Goal: Task Accomplishment & Management: Manage account settings

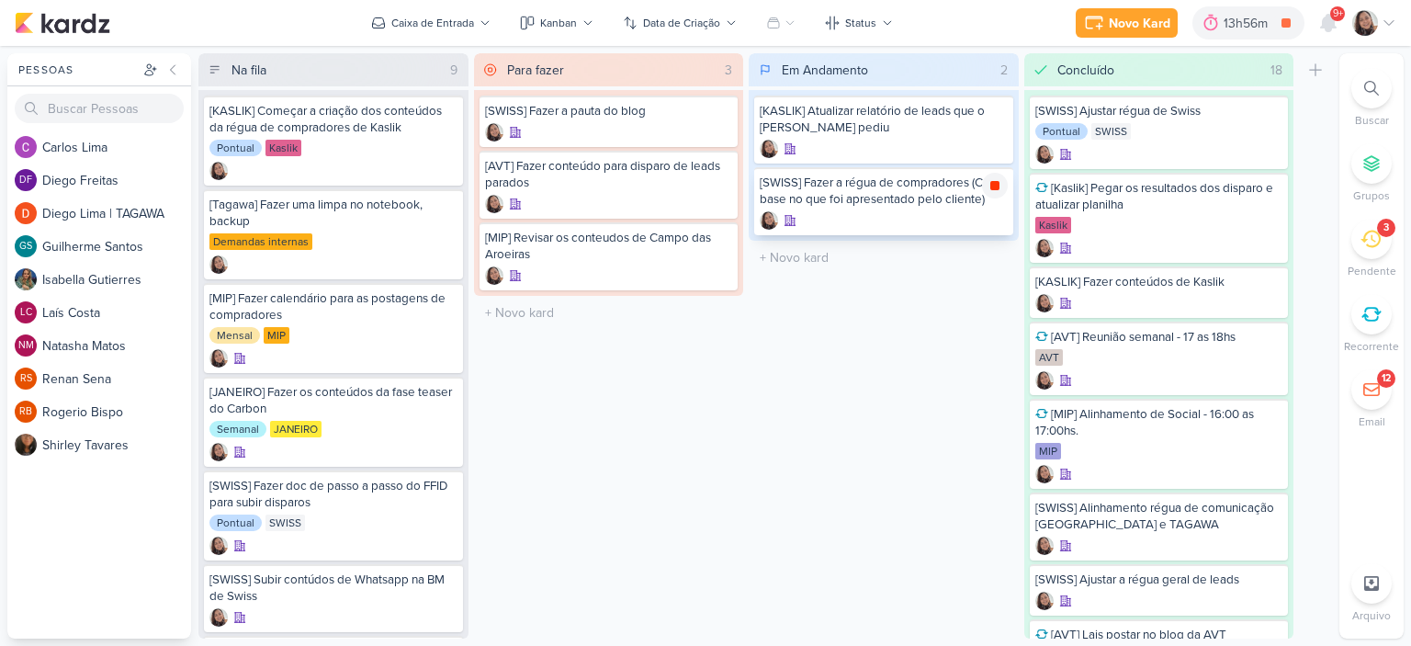
click at [996, 183] on icon at bounding box center [994, 185] width 9 height 9
click at [803, 264] on input "text" at bounding box center [883, 257] width 263 height 27
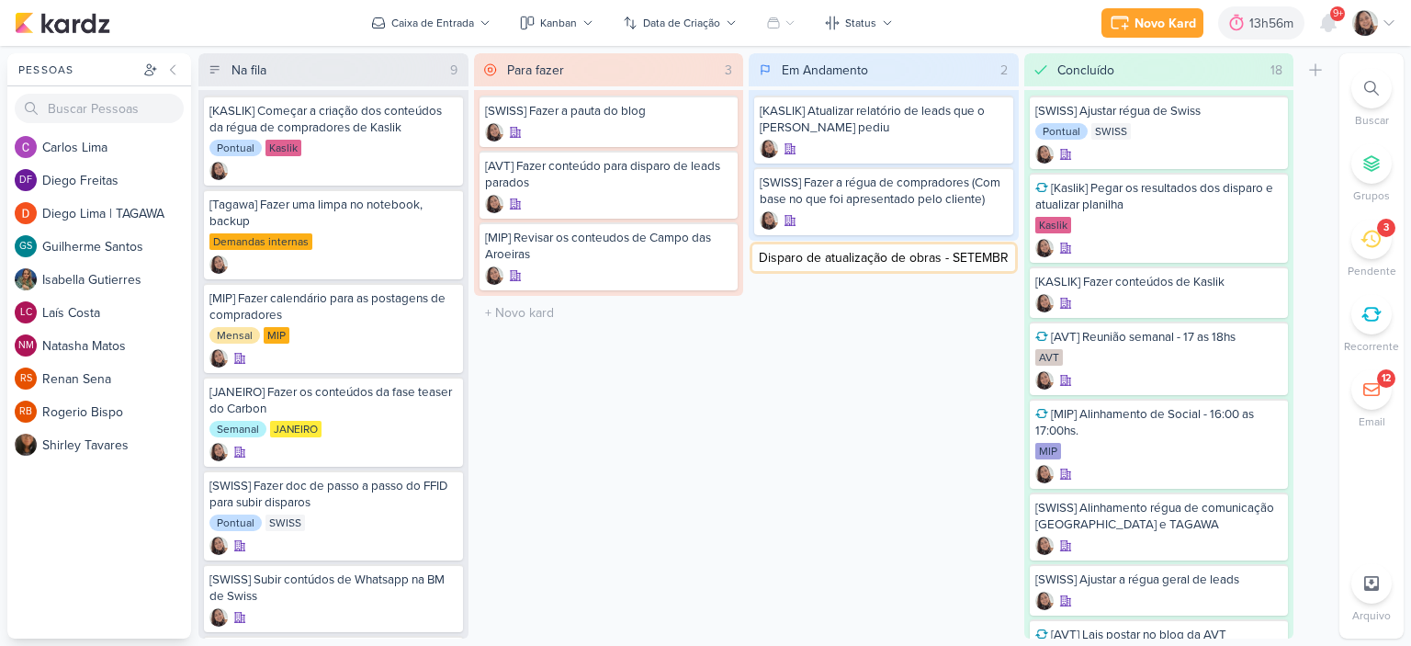
type input "[AVT] Disparo de atualização de obras - SETEMBRO"
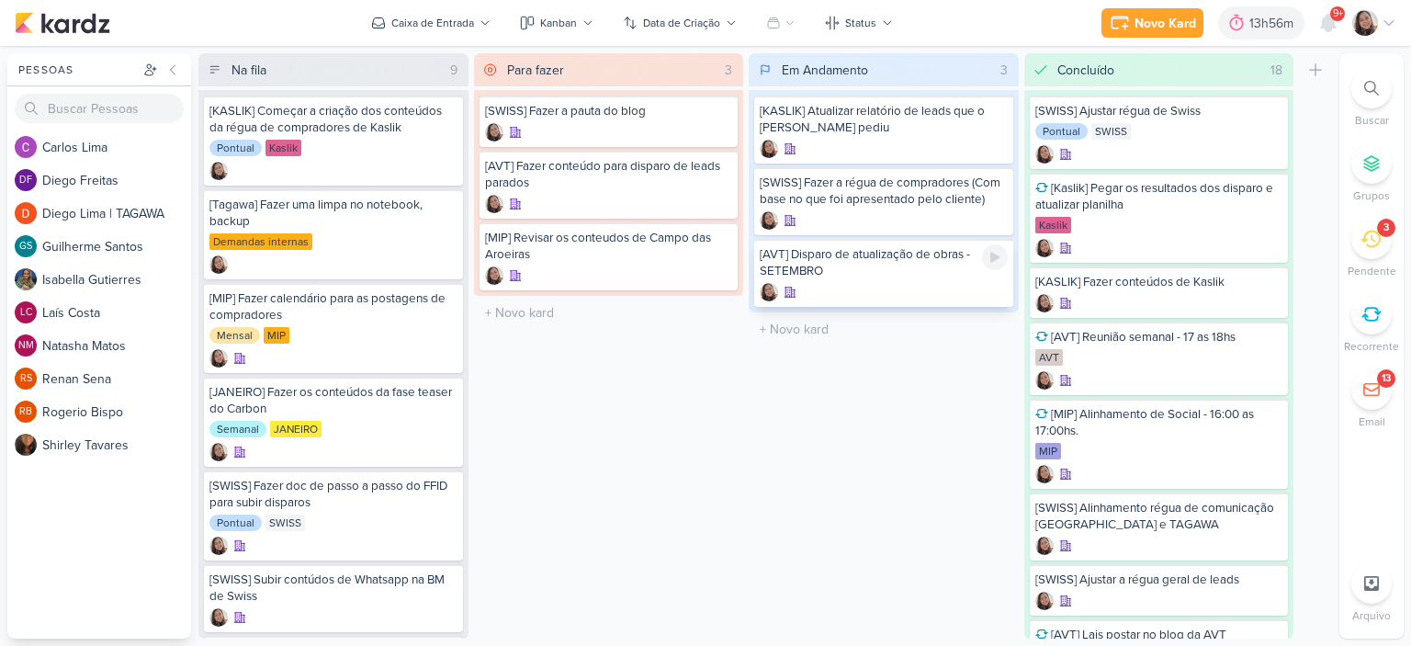
click at [990, 254] on icon at bounding box center [994, 258] width 9 height 10
click at [842, 270] on div "[AVT] Disparo de atualização de obras - SETEMBRO" at bounding box center [884, 262] width 248 height 33
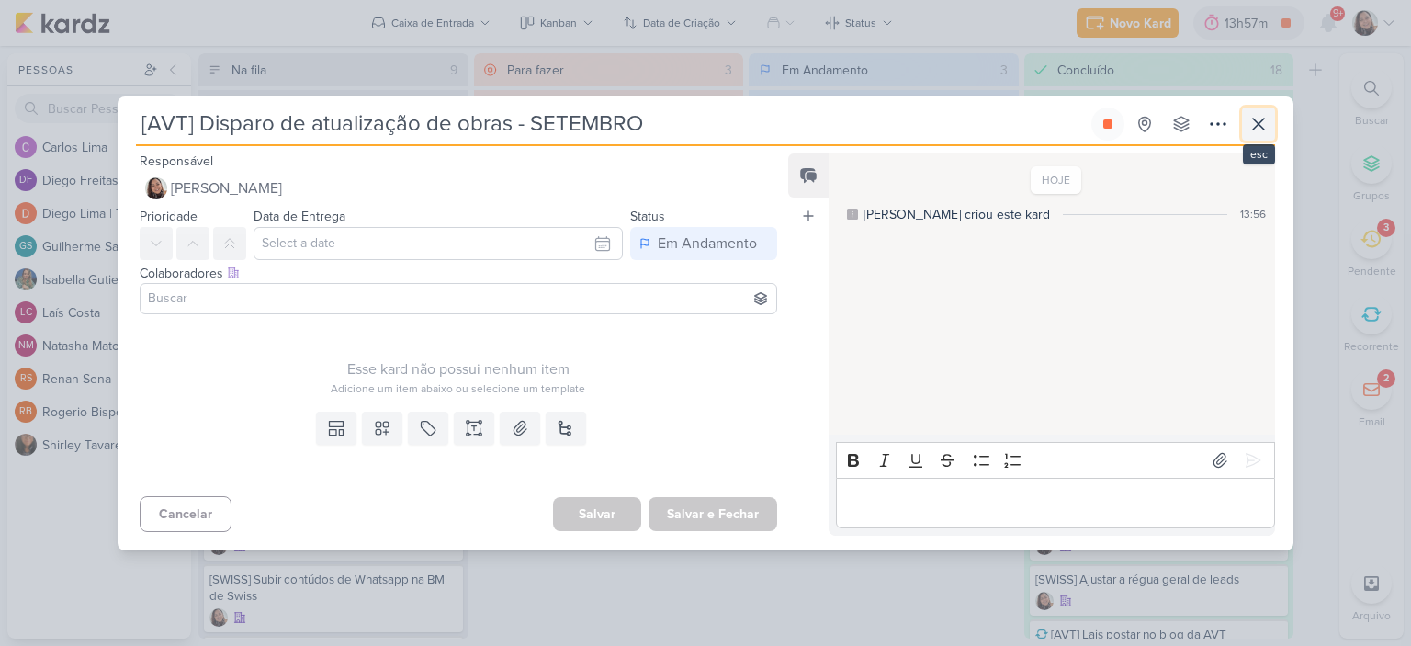
click at [1264, 116] on icon at bounding box center [1258, 124] width 22 height 22
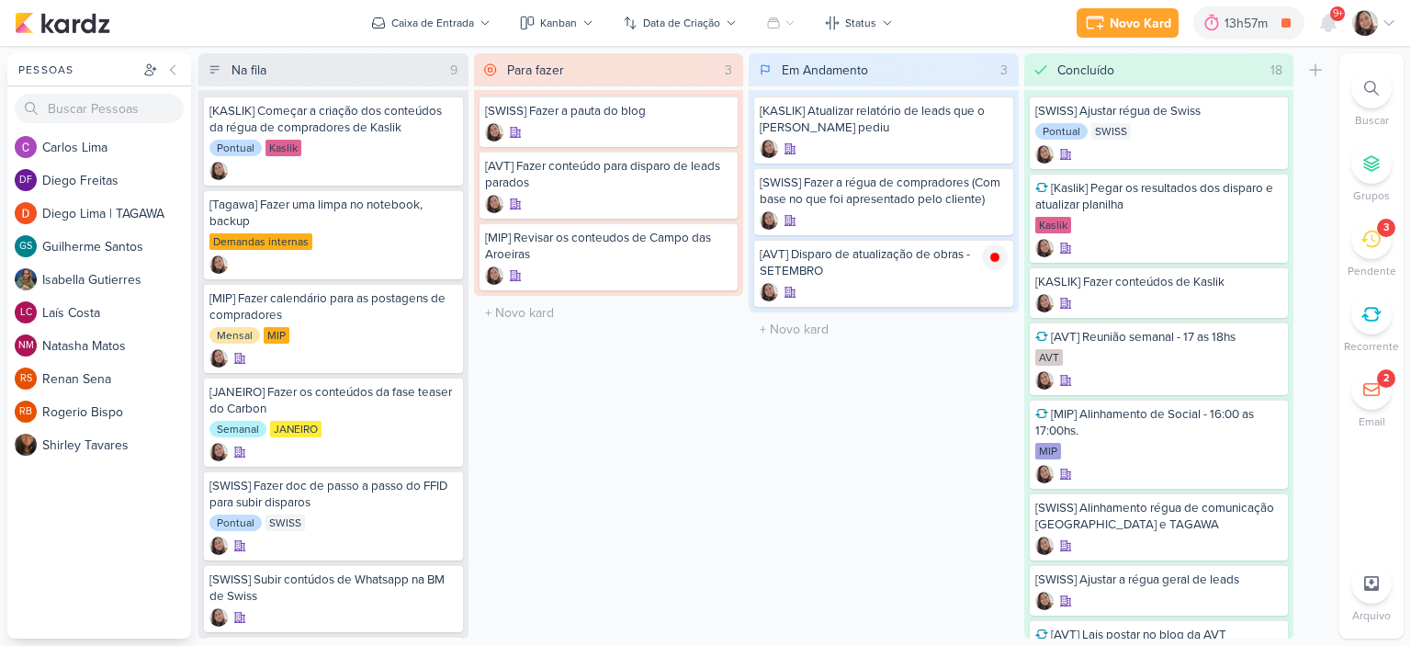
click at [1386, 19] on icon at bounding box center [1389, 23] width 15 height 15
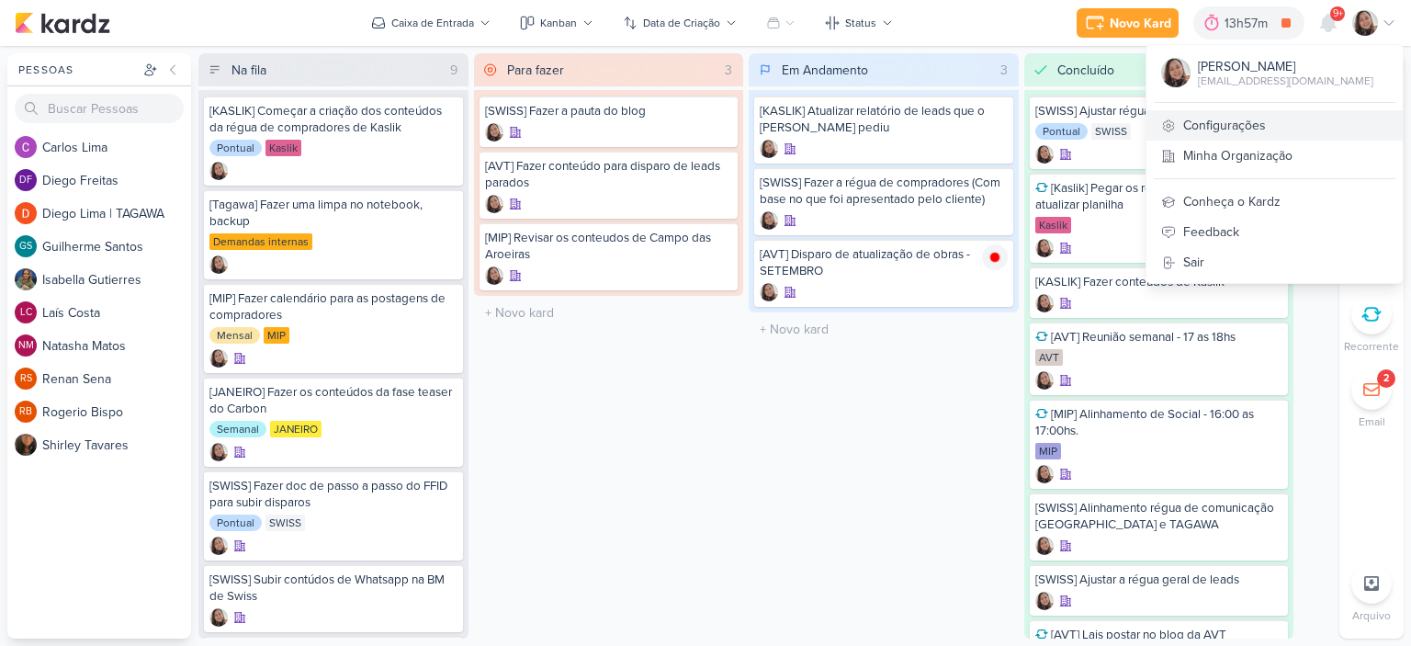
click at [1214, 129] on link "Configurações" at bounding box center [1274, 125] width 256 height 30
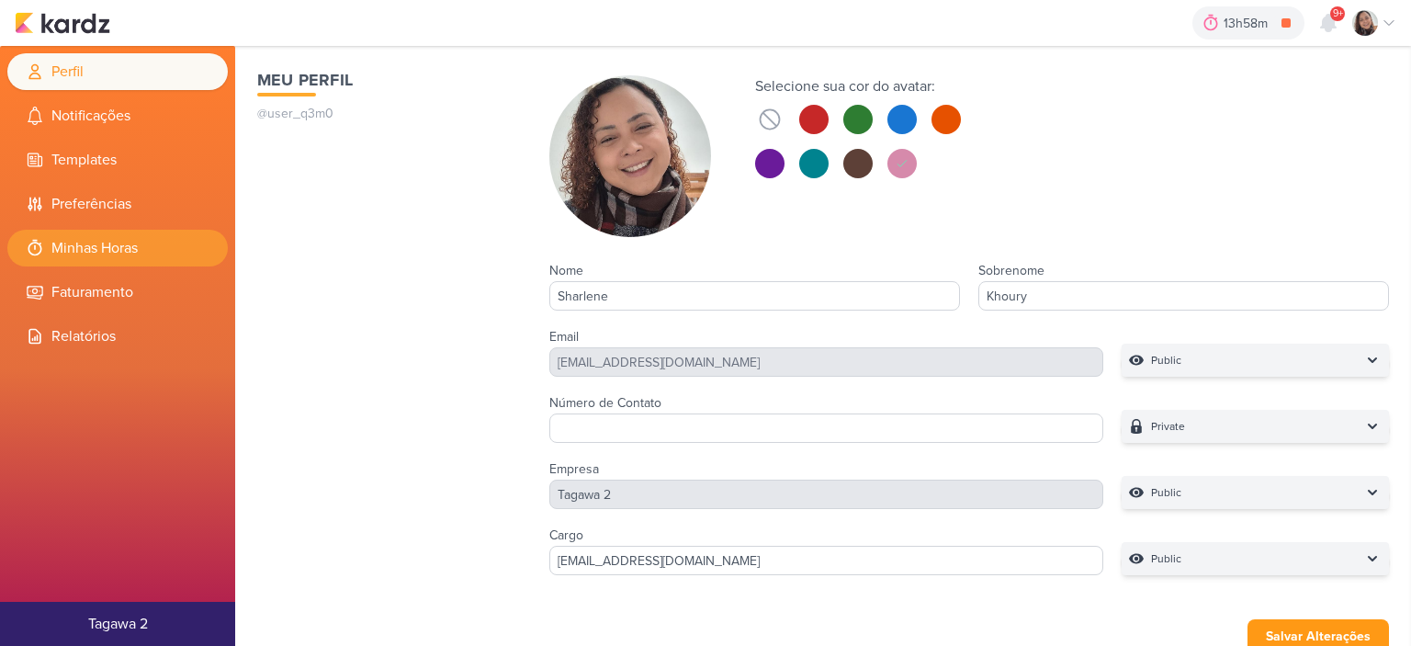
click at [118, 234] on li "Minhas Horas" at bounding box center [117, 248] width 220 height 37
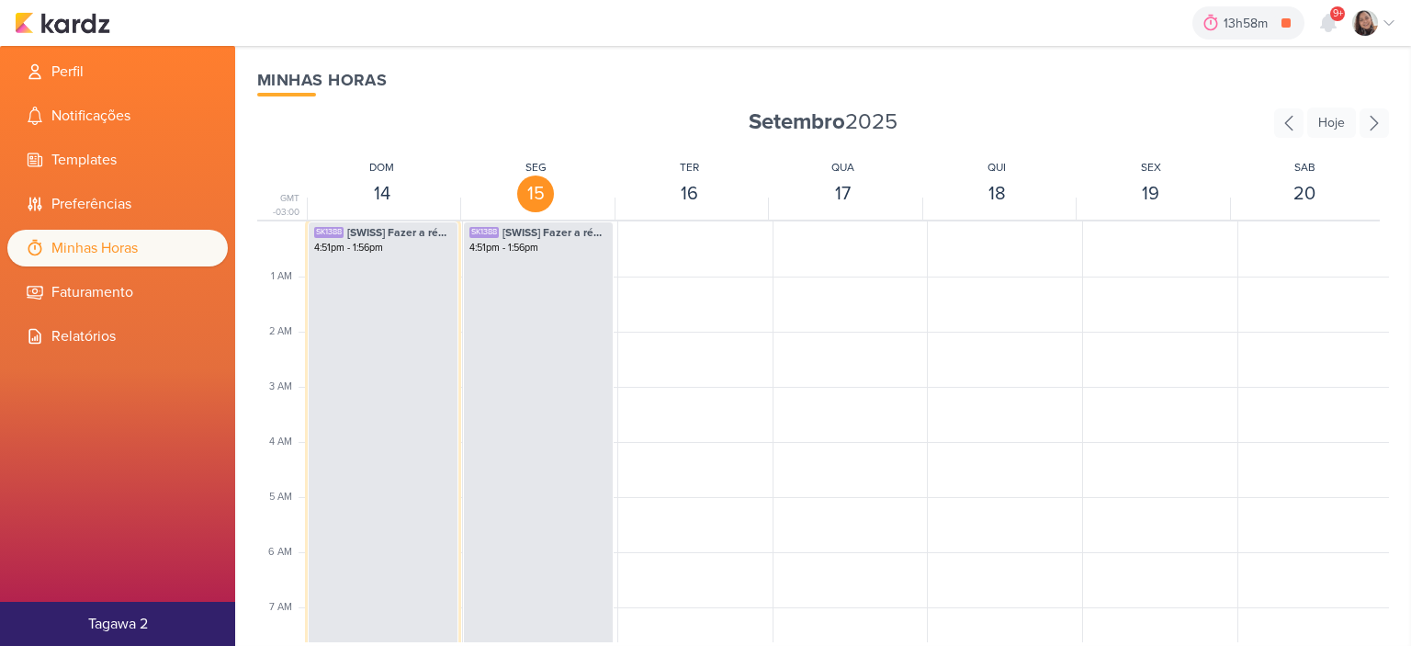
select select "pm"
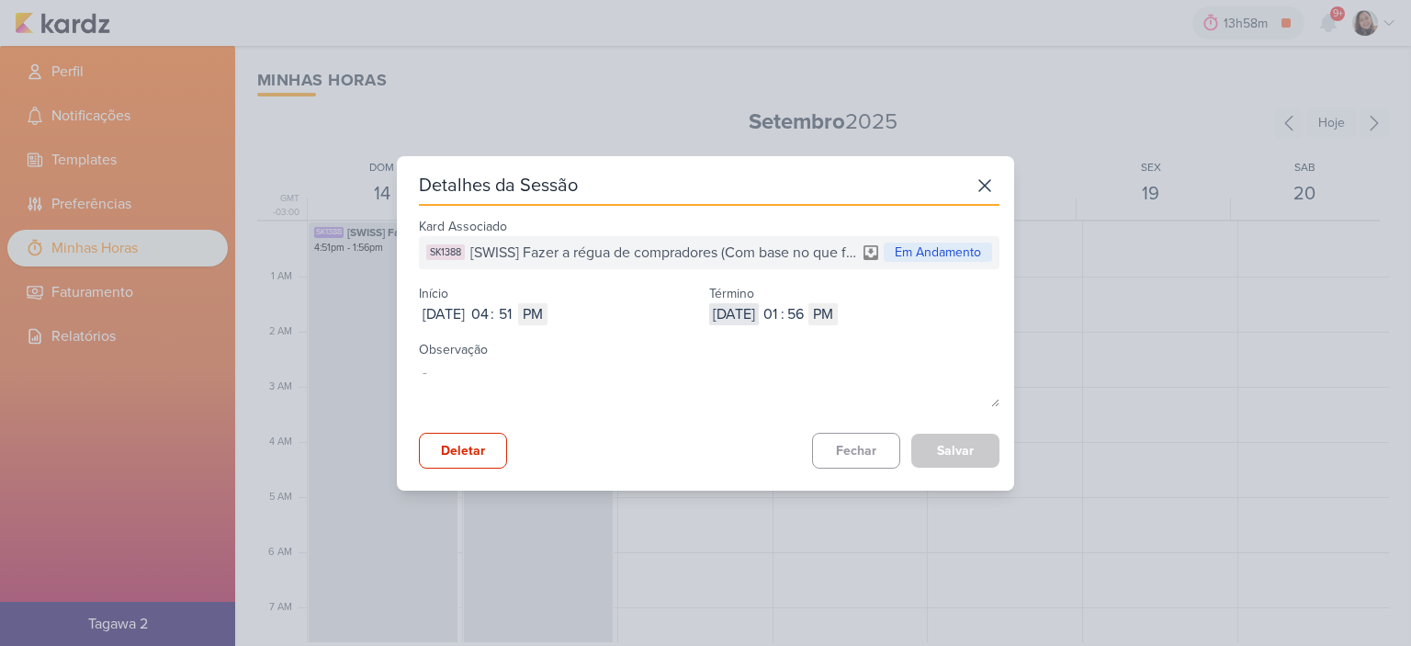
click at [736, 316] on input "2025-09-15" at bounding box center [734, 314] width 50 height 22
type input "2025-09-12"
click at [781, 313] on input "01" at bounding box center [770, 314] width 22 height 22
type input "9"
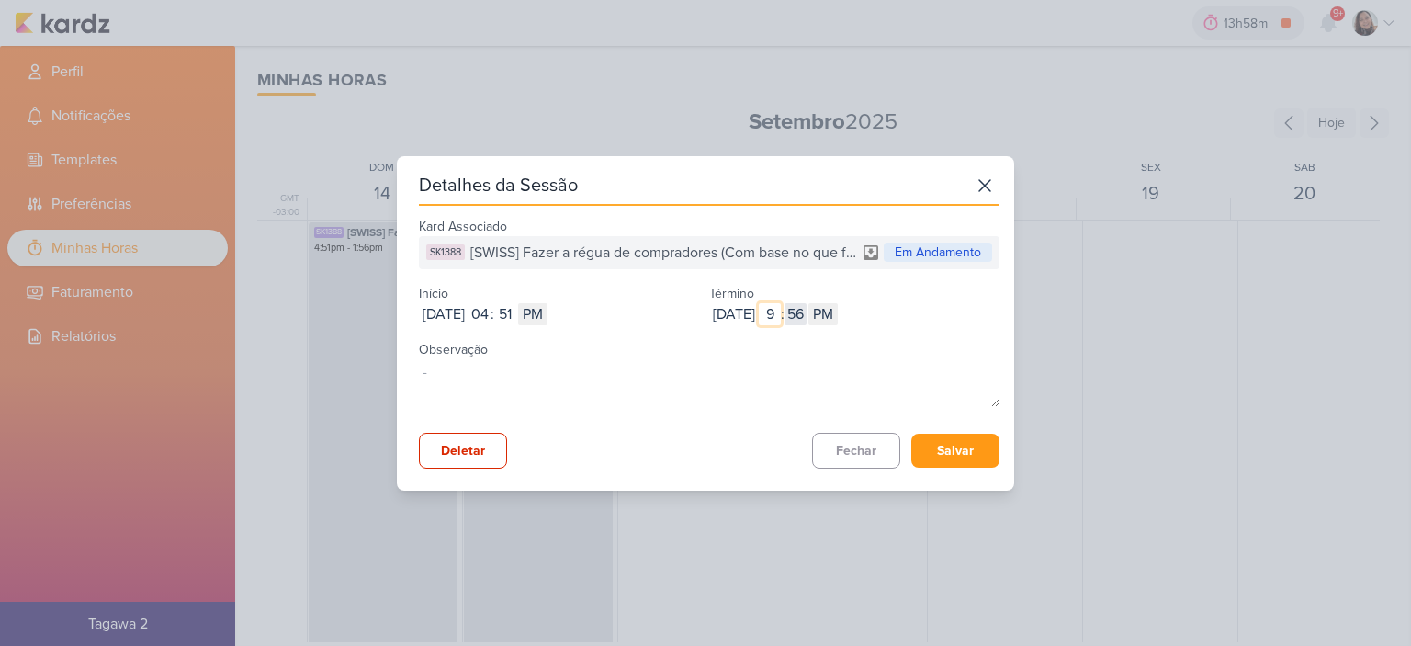
type input "9"
click at [807, 313] on input "56" at bounding box center [796, 314] width 22 height 22
type input "58"
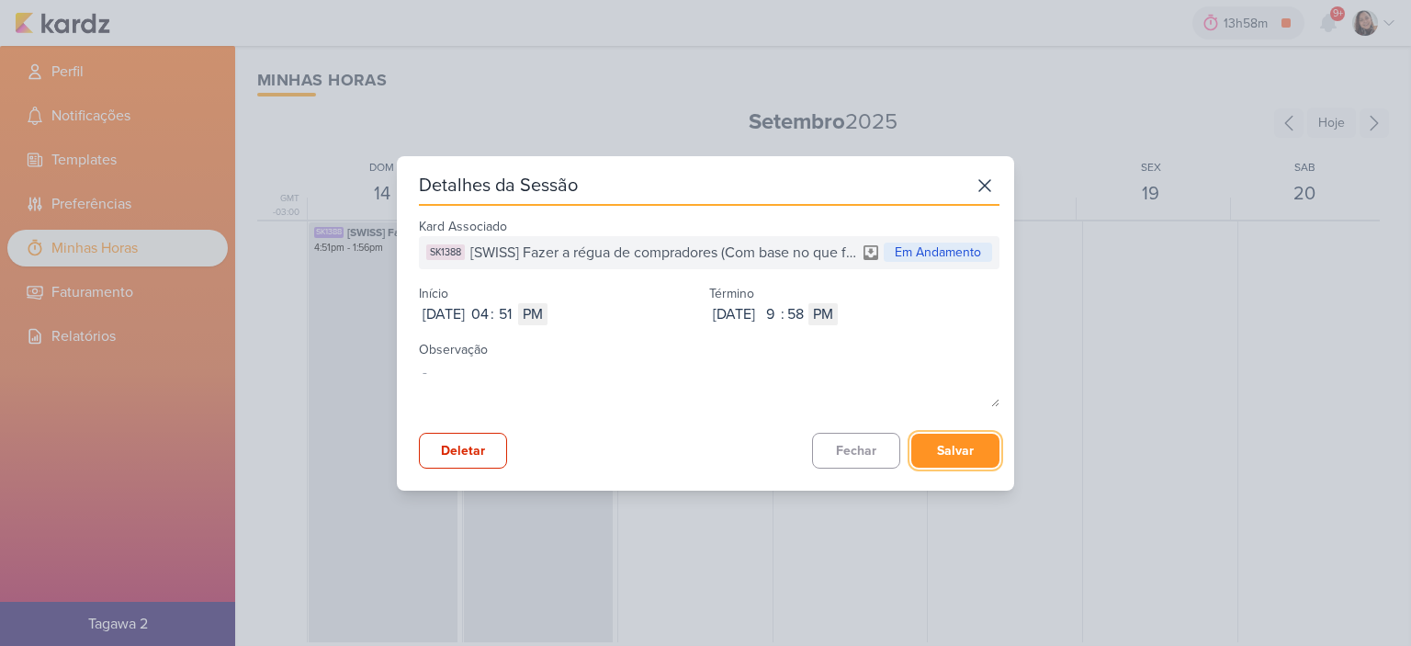
click at [958, 459] on button "Salvar" at bounding box center [955, 451] width 88 height 34
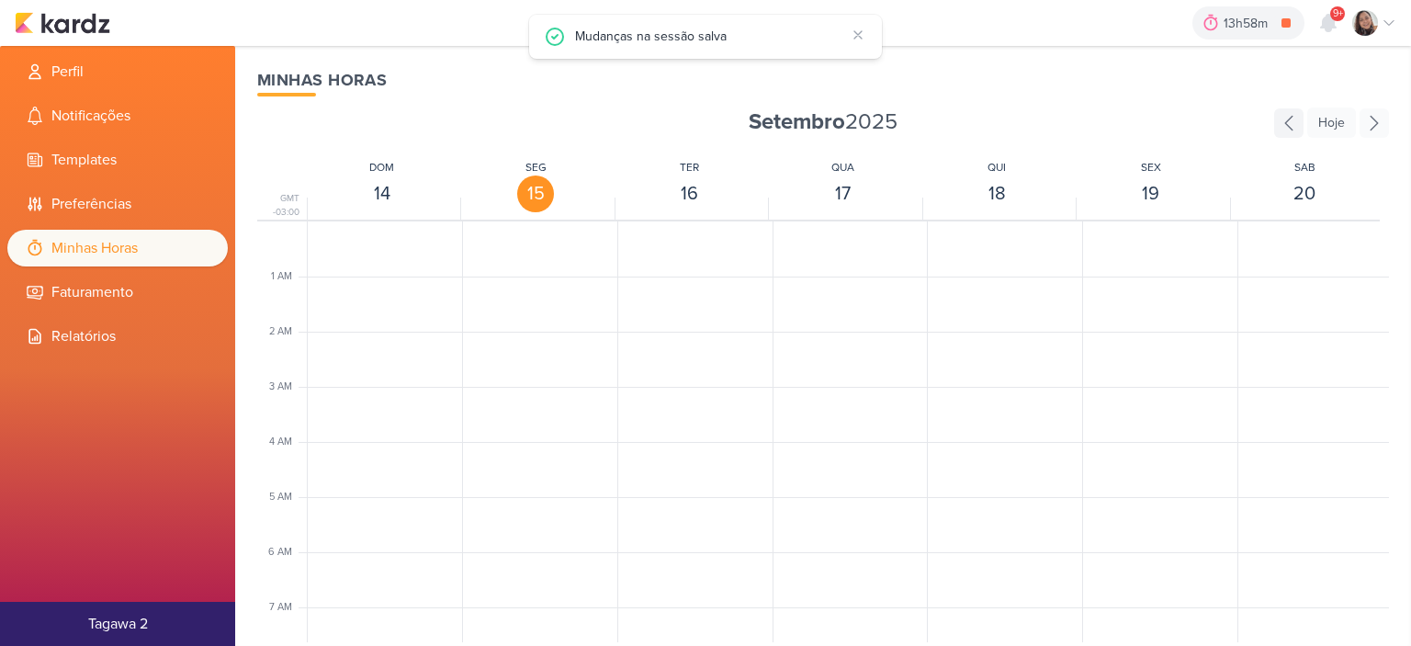
click at [1282, 122] on icon at bounding box center [1288, 122] width 29 height 29
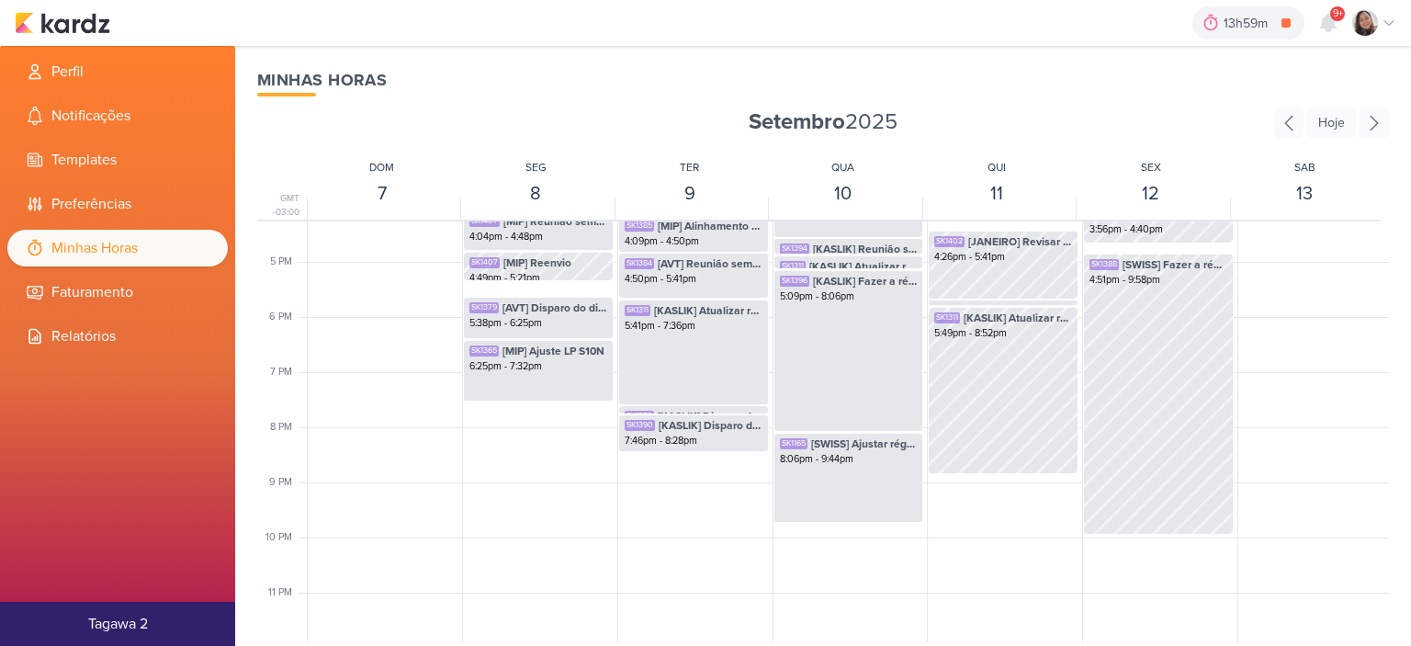
scroll to position [901, 0]
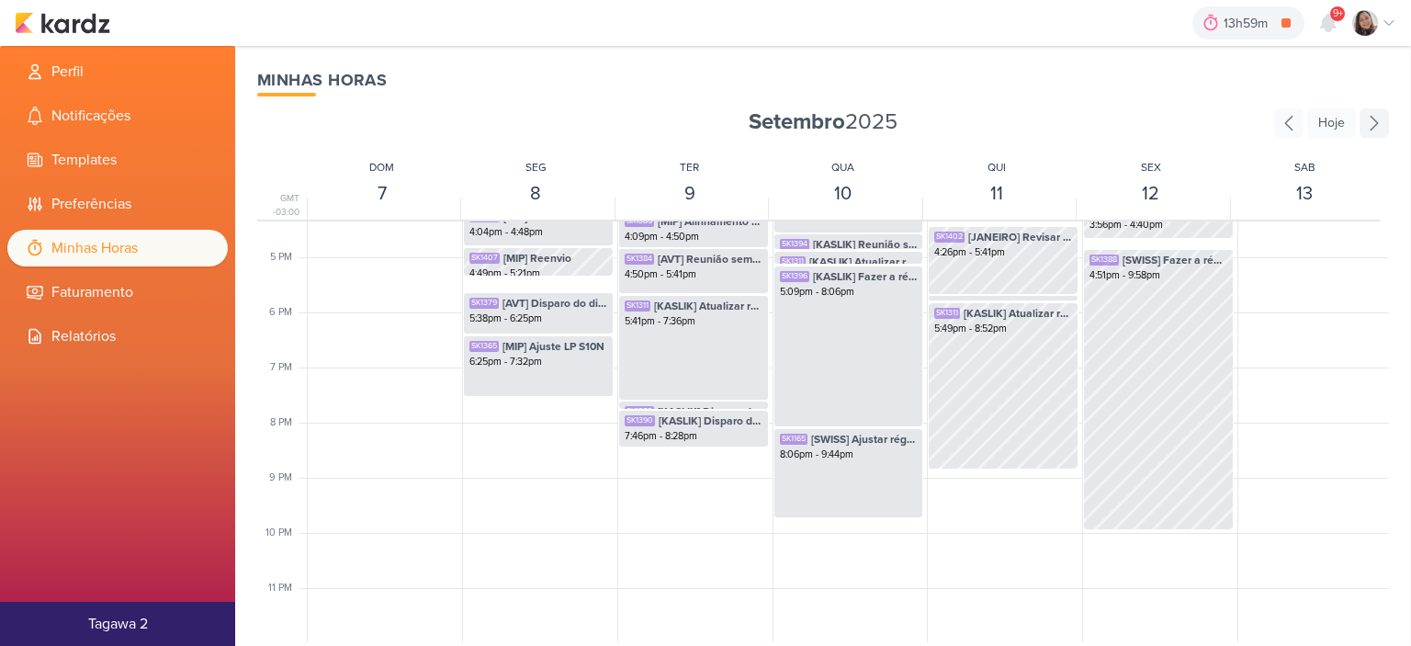
click at [1373, 118] on icon at bounding box center [1374, 123] width 7 height 14
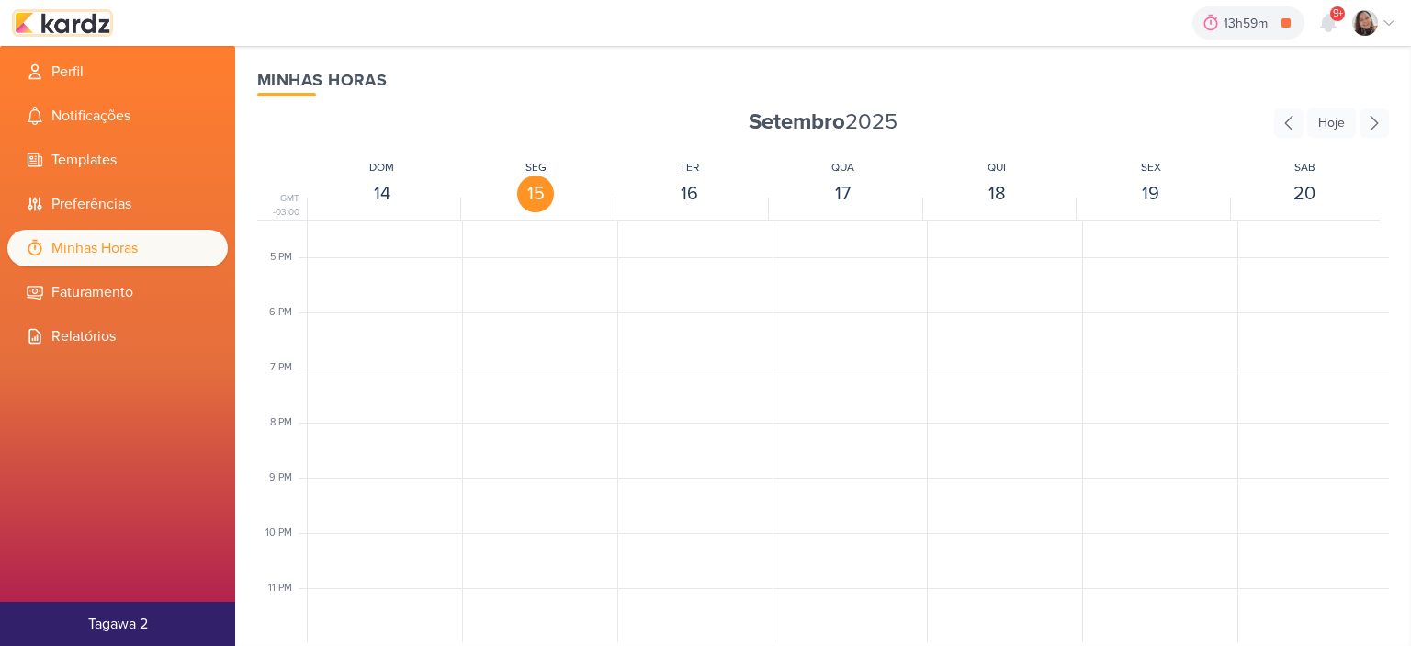
click at [74, 25] on img at bounding box center [63, 23] width 96 height 22
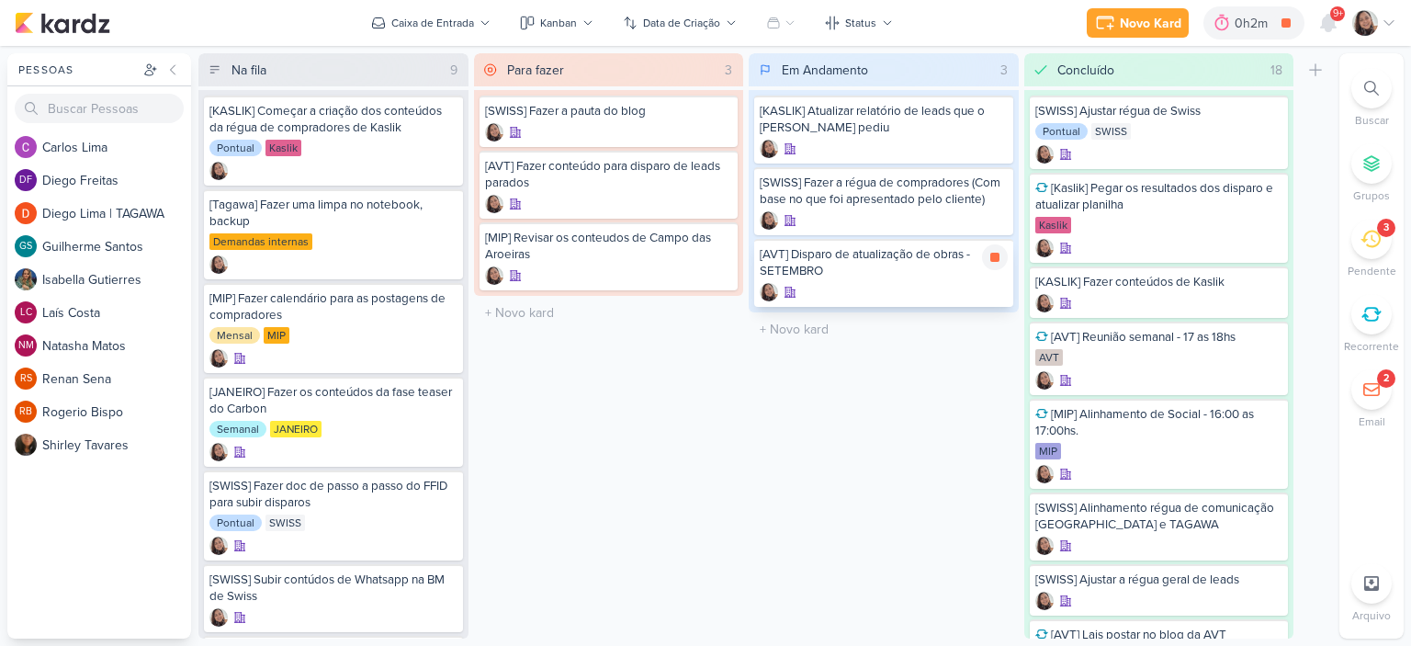
click at [891, 278] on div "[AVT] Disparo de atualização de obras - SETEMBRO" at bounding box center [883, 273] width 259 height 68
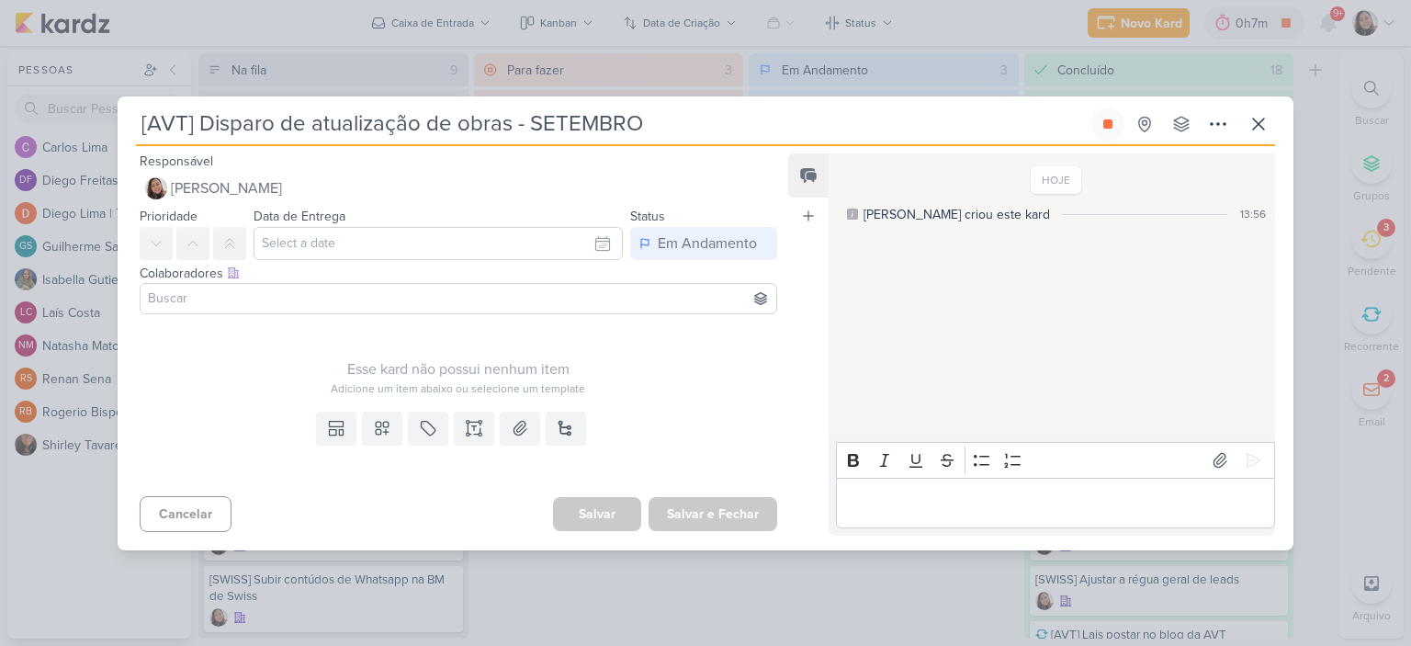
click at [320, 297] on input at bounding box center [458, 299] width 628 height 22
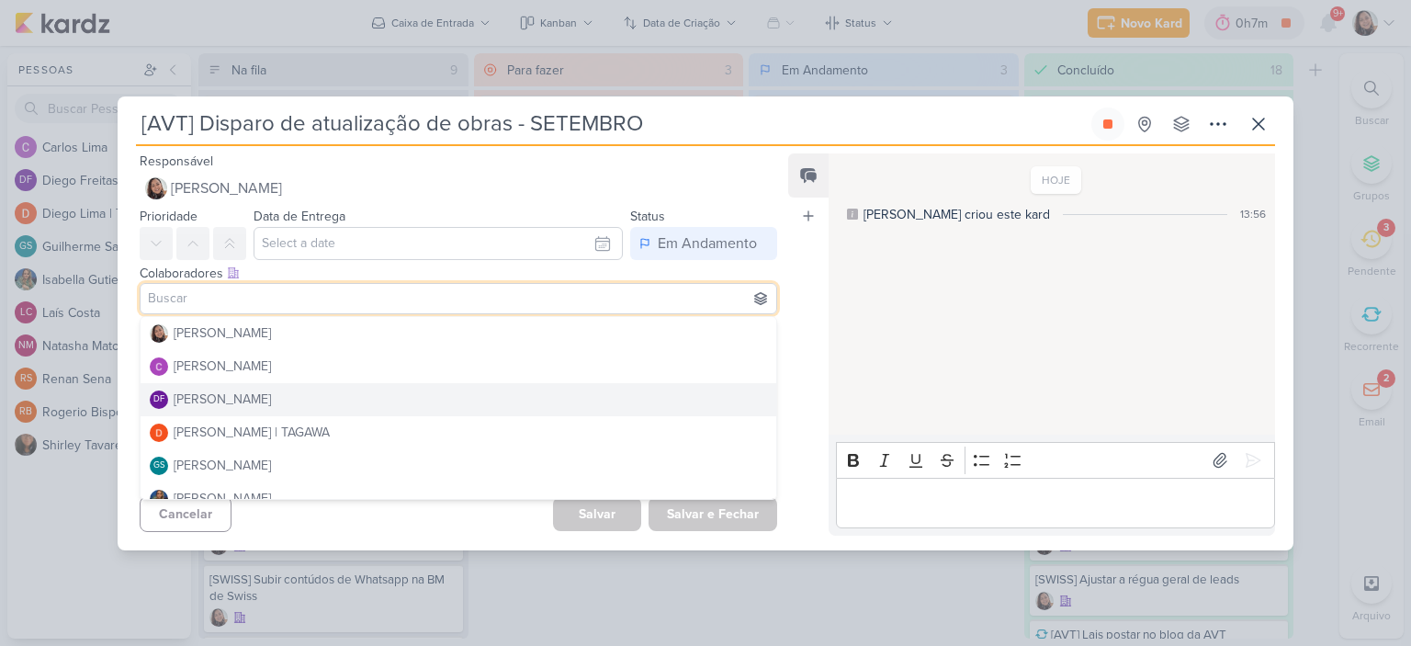
click at [847, 339] on div "HOJE Sharlene criou este kard 13:56" at bounding box center [1051, 295] width 445 height 280
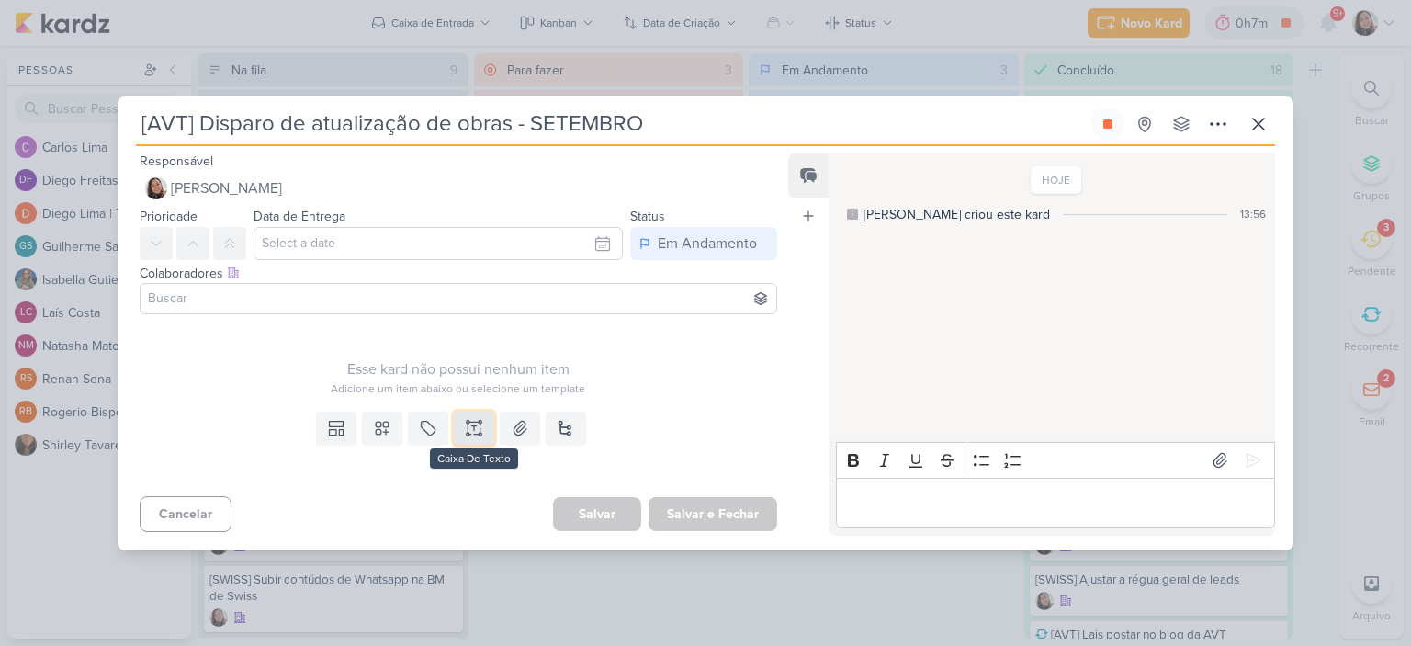
click at [472, 436] on icon at bounding box center [474, 428] width 18 height 18
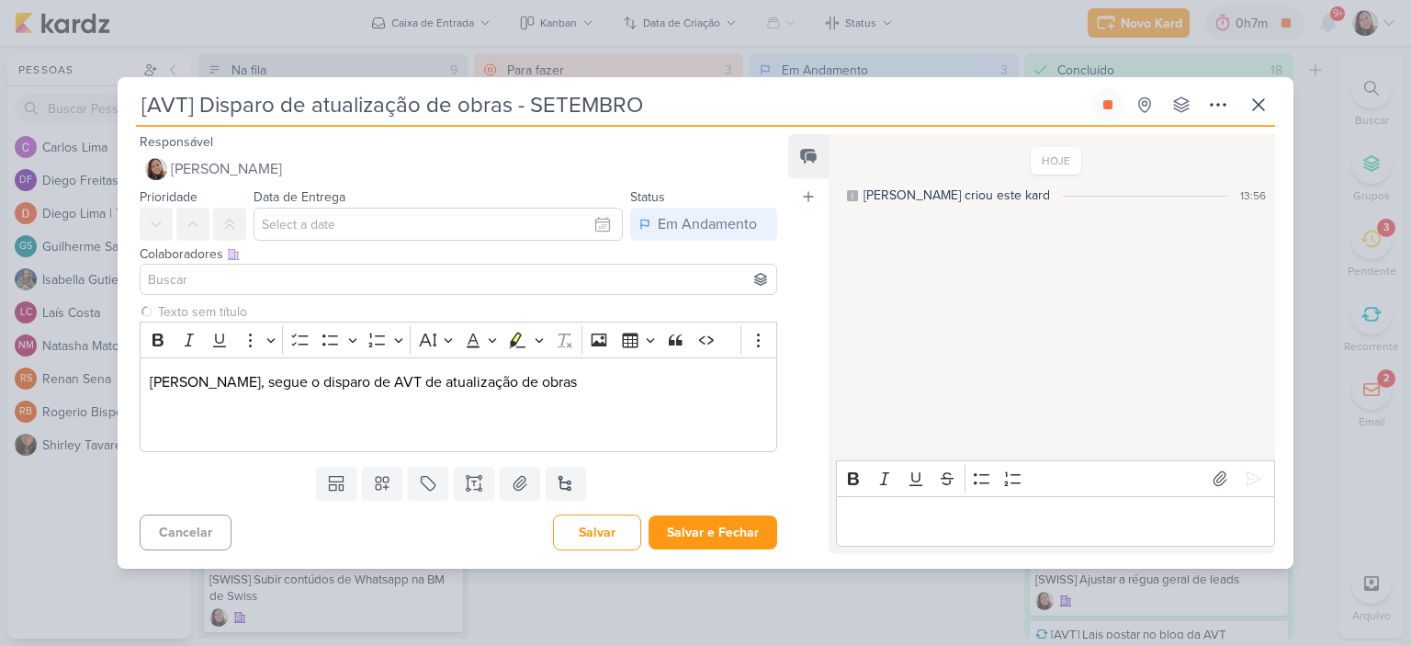
click at [456, 455] on div "Clique para deixar o item visível somente à membros da sua organização Rich Tex…" at bounding box center [451, 380] width 667 height 156
click at [452, 414] on p "Diego, segue o disparo de AVT de atualização de obras" at bounding box center [458, 404] width 617 height 66
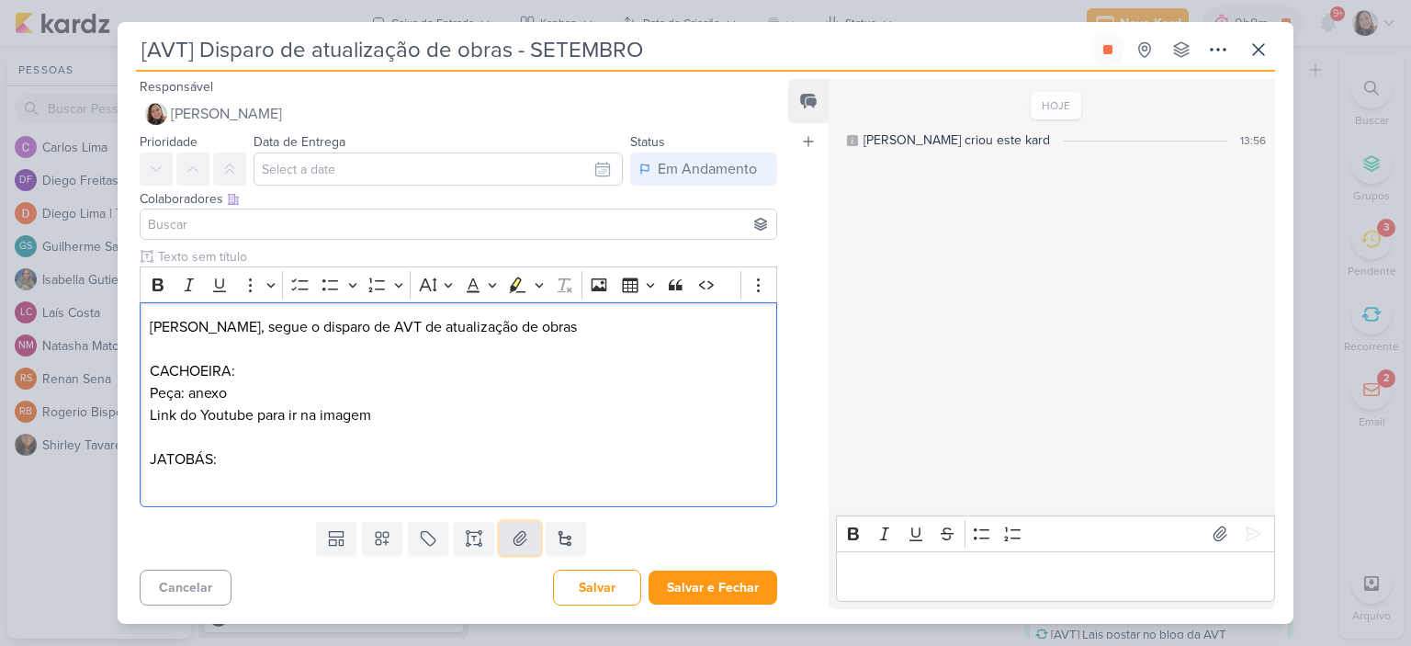
click at [513, 542] on icon at bounding box center [520, 538] width 18 height 18
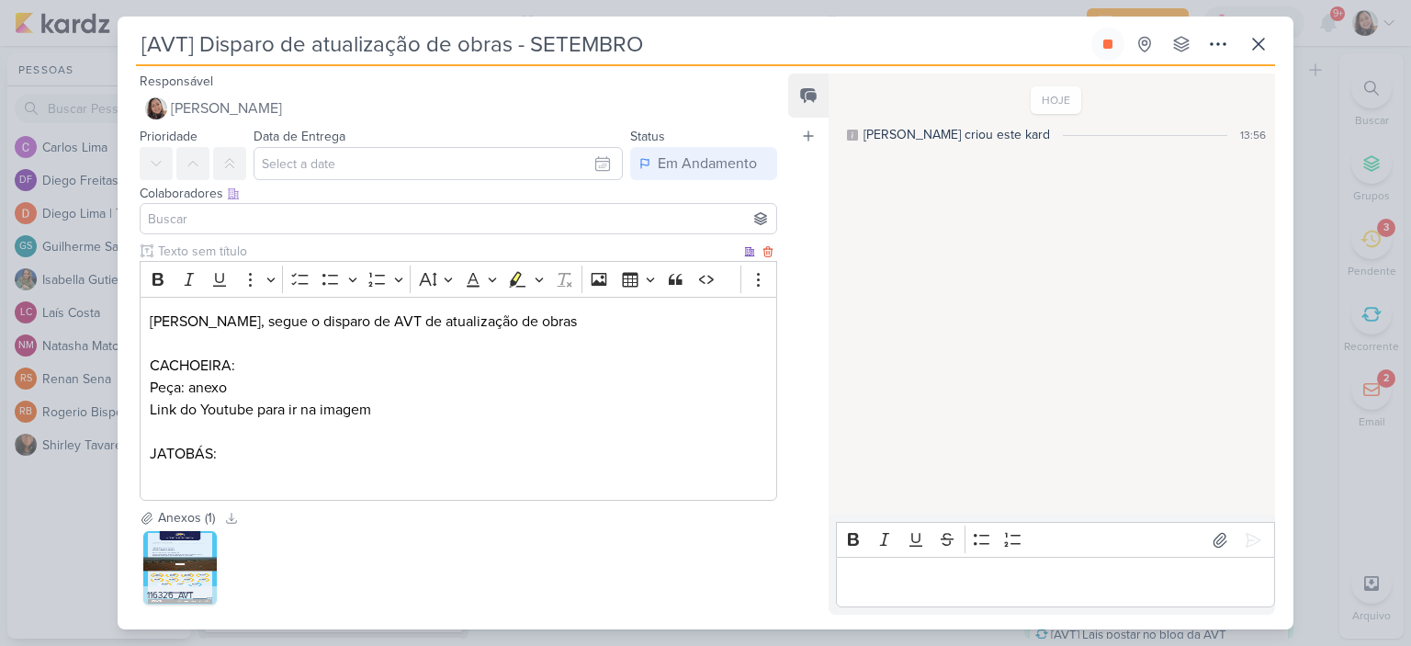
click at [531, 435] on p "Link do Youtube para ir na imagem ⁠⁠⁠⁠⁠⁠⁠JATOBÁS:" at bounding box center [458, 443] width 617 height 88
click at [558, 397] on p "Peça: anexo" at bounding box center [458, 388] width 617 height 22
click at [565, 396] on p "Peça: anexo" at bounding box center [458, 388] width 617 height 22
click at [562, 412] on p "Link do Youtube para ir na imagem JATOBÁS:" at bounding box center [458, 443] width 617 height 88
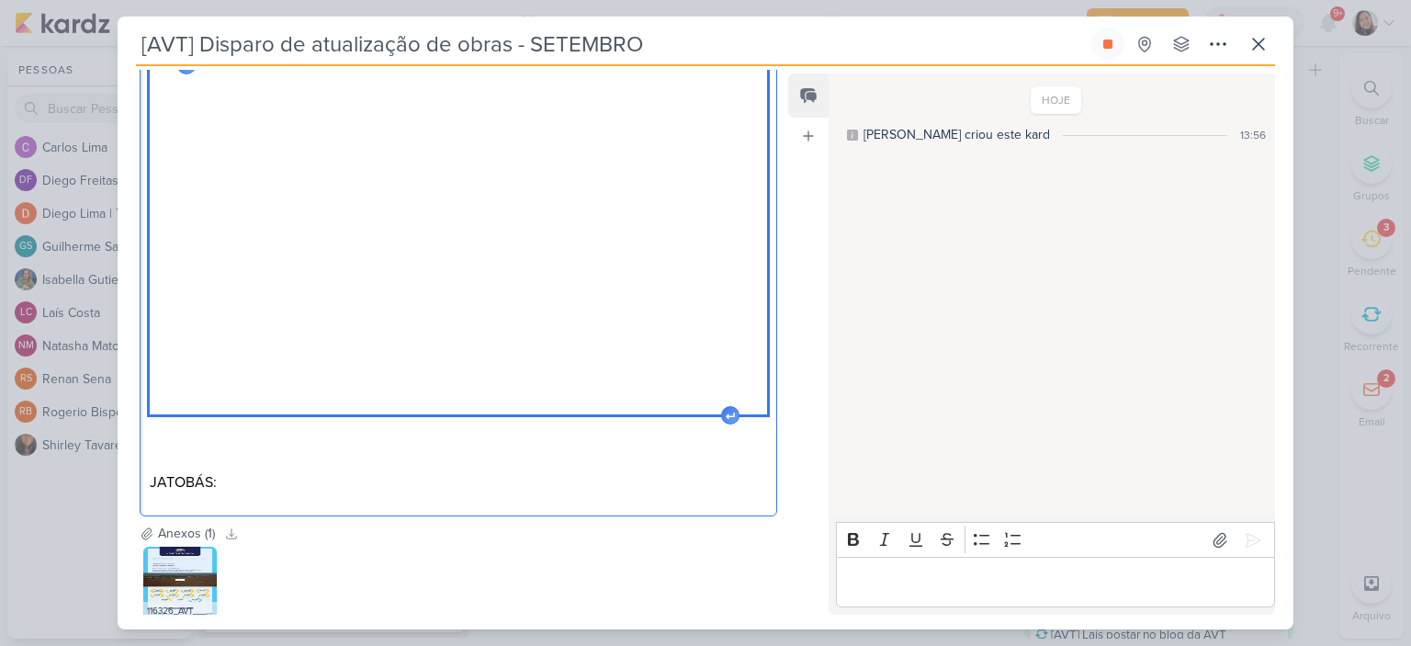
scroll to position [473, 0]
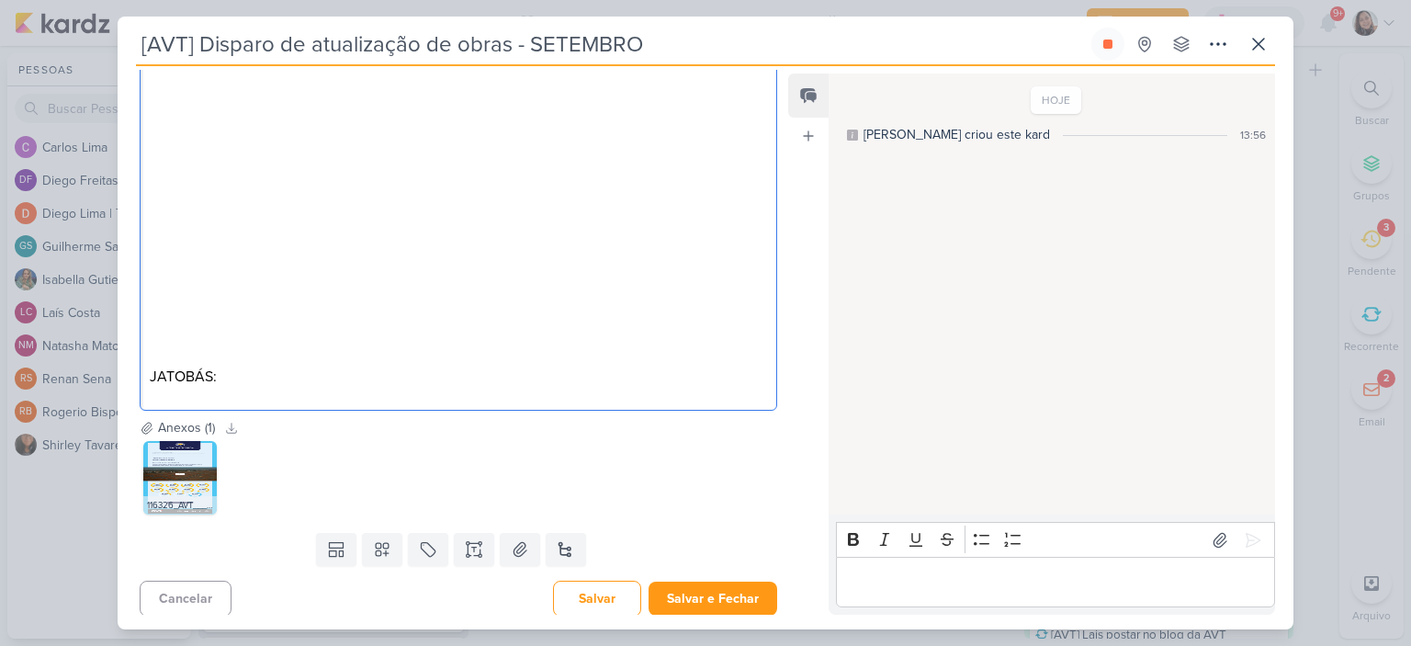
click at [427, 374] on p "JATOBÁS:" at bounding box center [458, 366] width 617 height 88
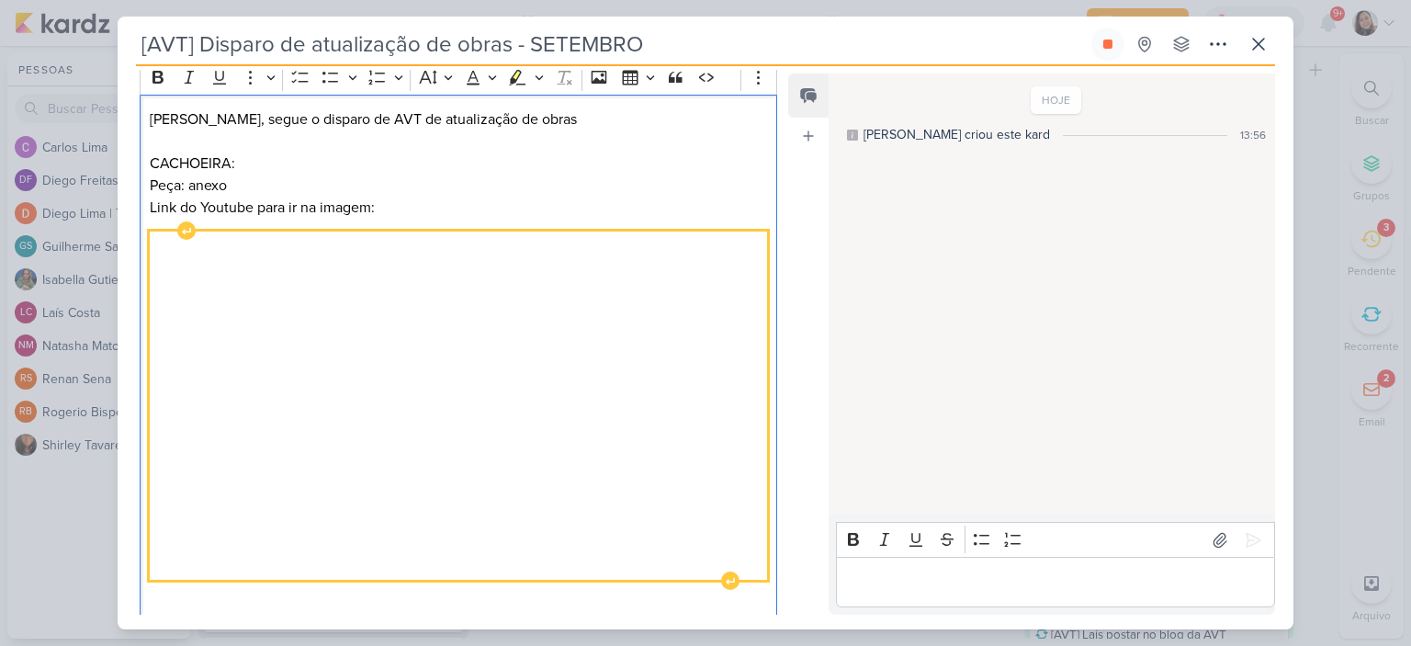
scroll to position [106, 0]
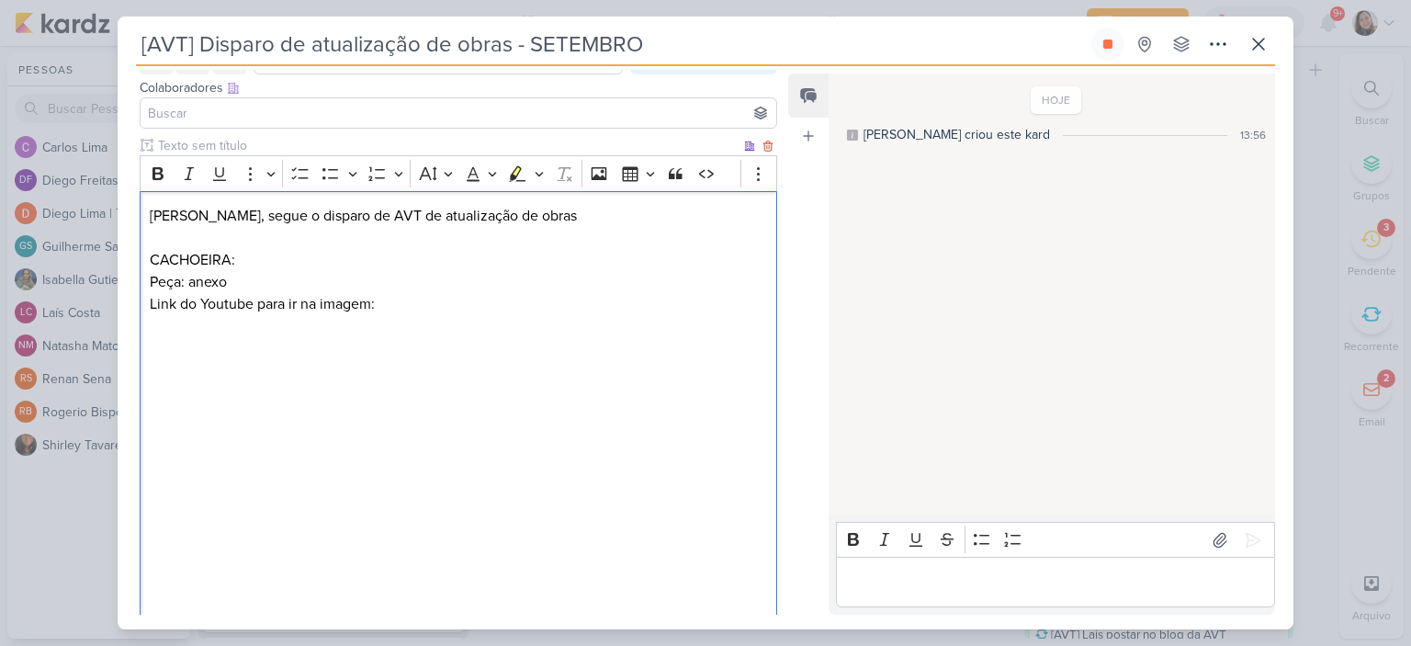
drag, startPoint x: 147, startPoint y: 306, endPoint x: 386, endPoint y: 292, distance: 239.2
click at [386, 292] on div "Diego, segue o disparo de AVT de atualização de obras CACHOEIRA: Peça: anexo Li…" at bounding box center [459, 513] width 638 height 645
copy p "Link do Youtube para ir na imagem:"
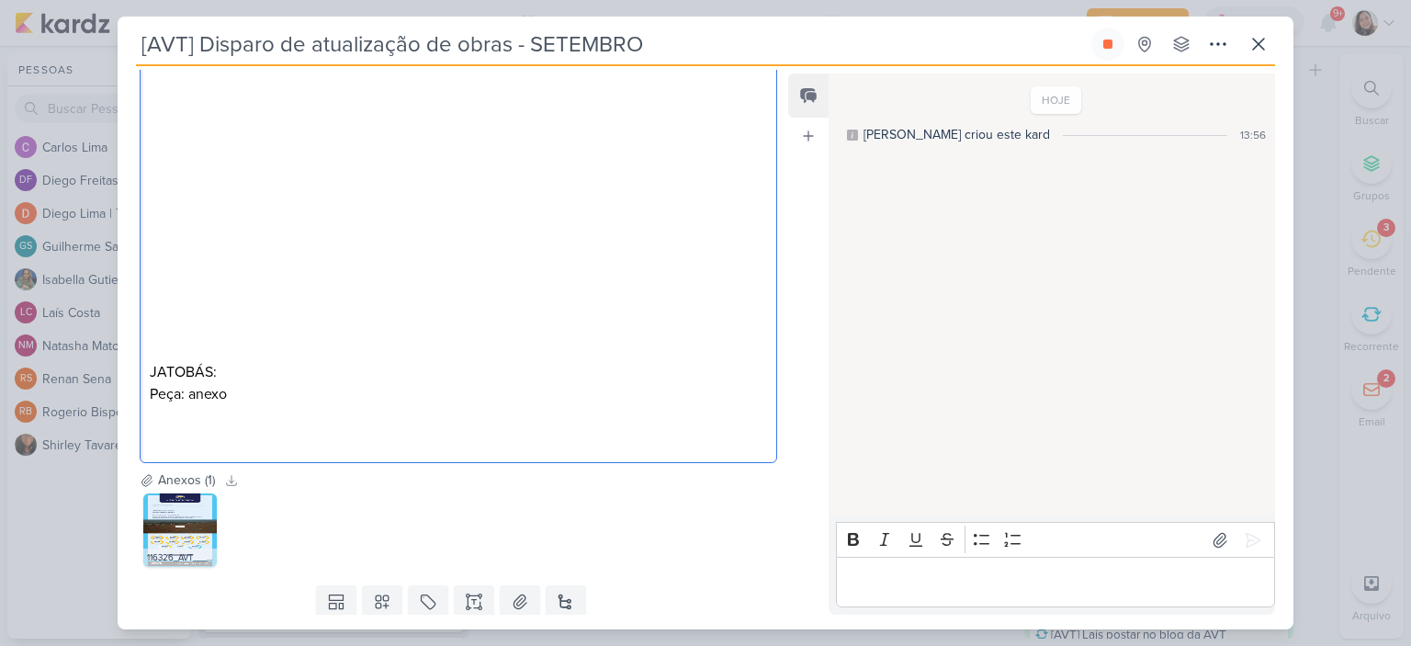
scroll to position [530, 0]
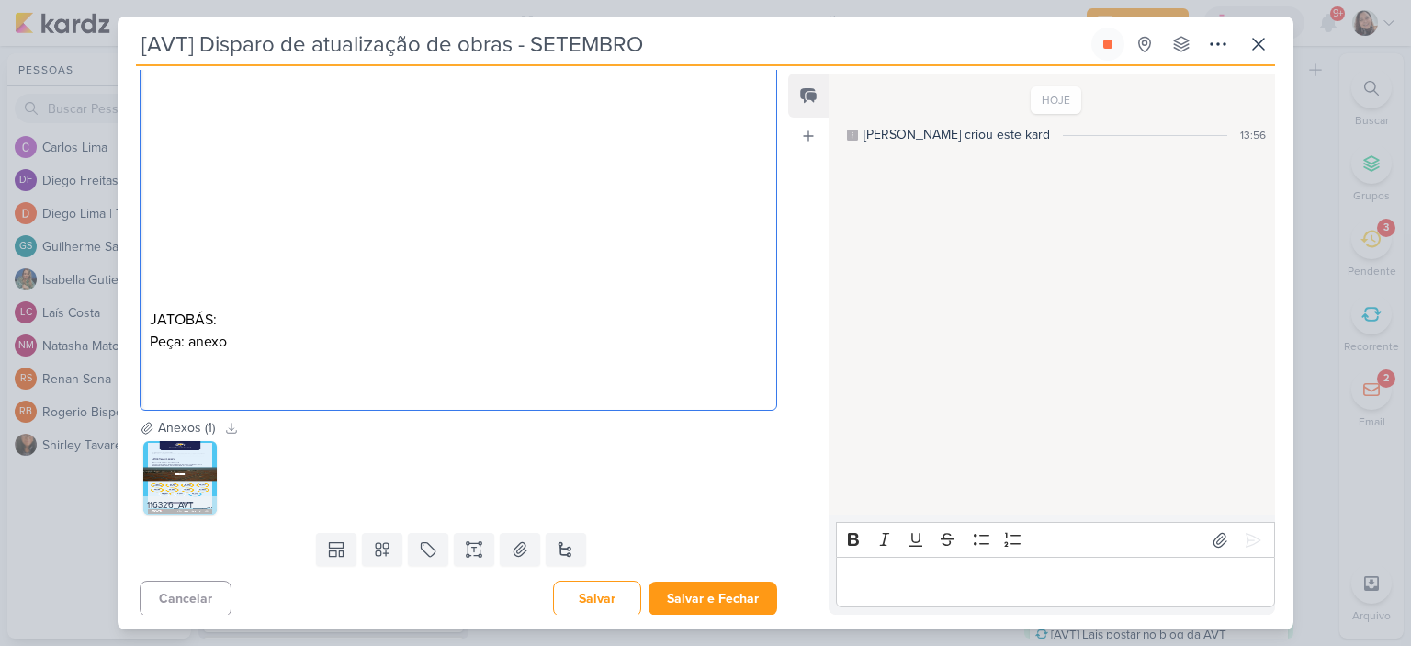
click at [323, 367] on p "Editor editing area: main" at bounding box center [458, 375] width 617 height 44
click at [524, 540] on icon at bounding box center [520, 549] width 18 height 18
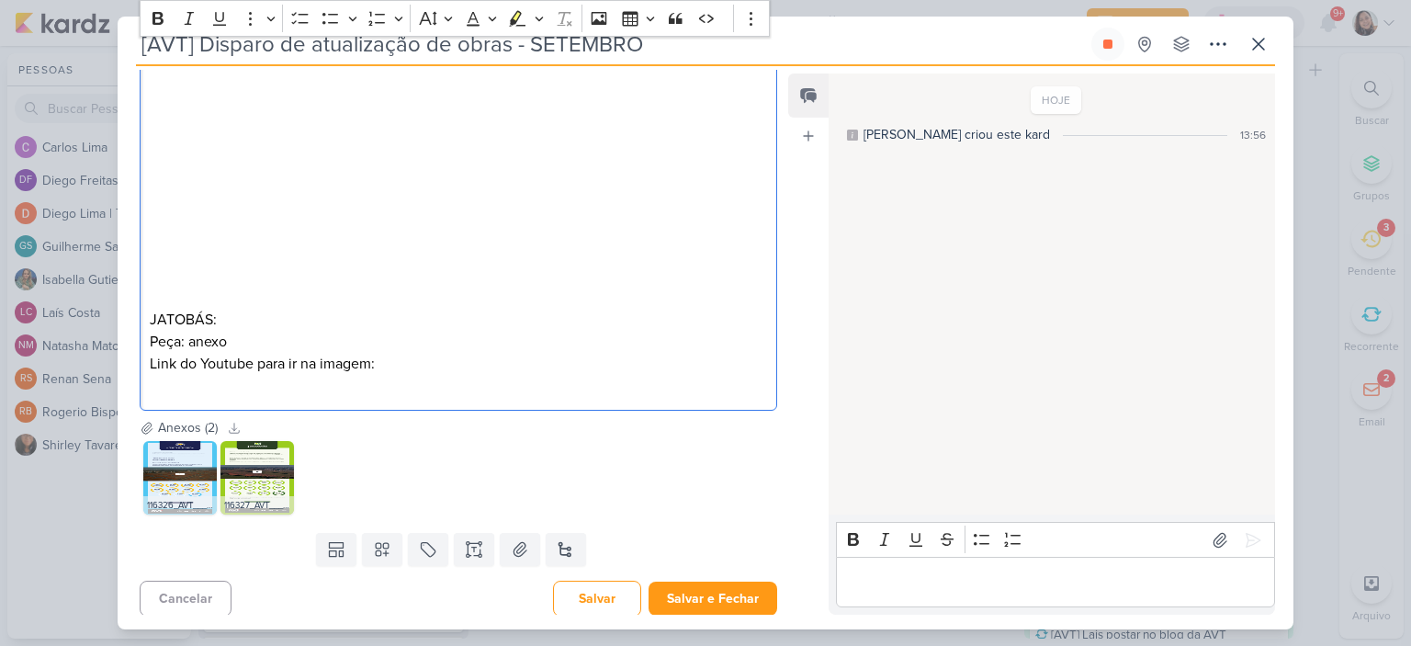
click at [514, 369] on p "⁠⁠⁠⁠⁠⁠⁠Link do Youtube para ir na imagem:" at bounding box center [458, 375] width 617 height 44
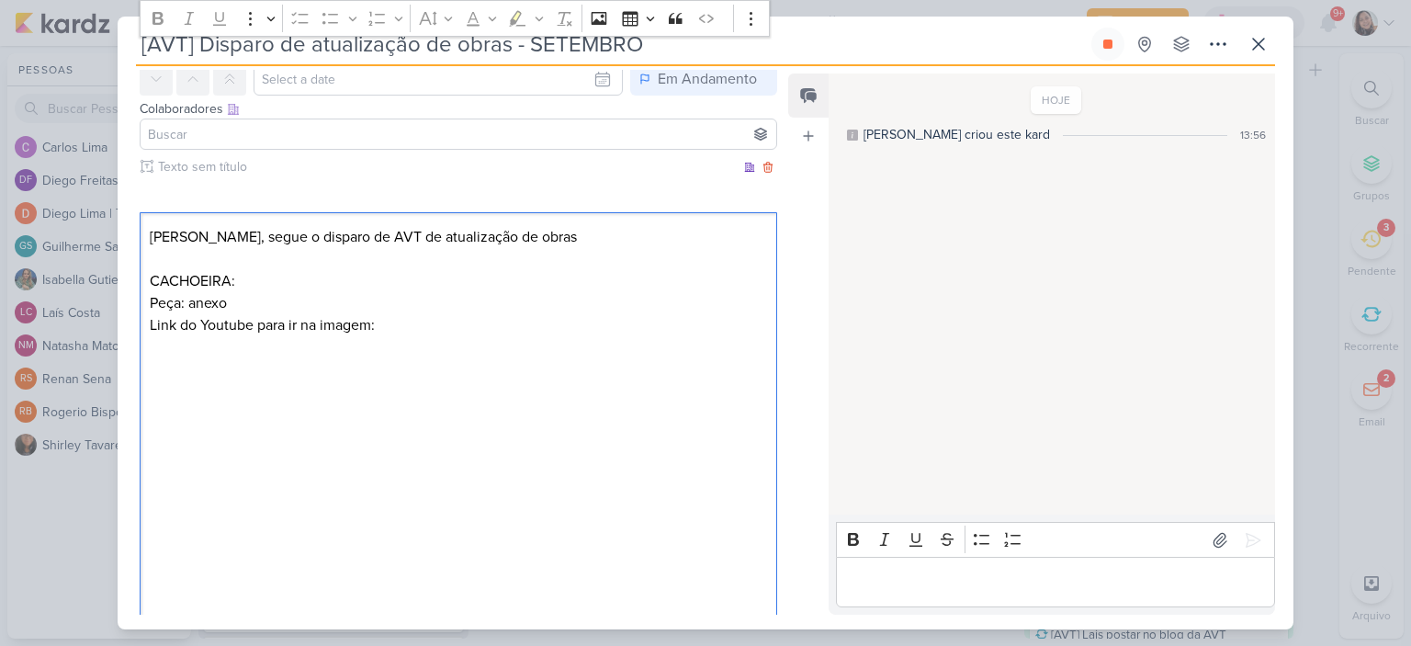
scroll to position [71, 0]
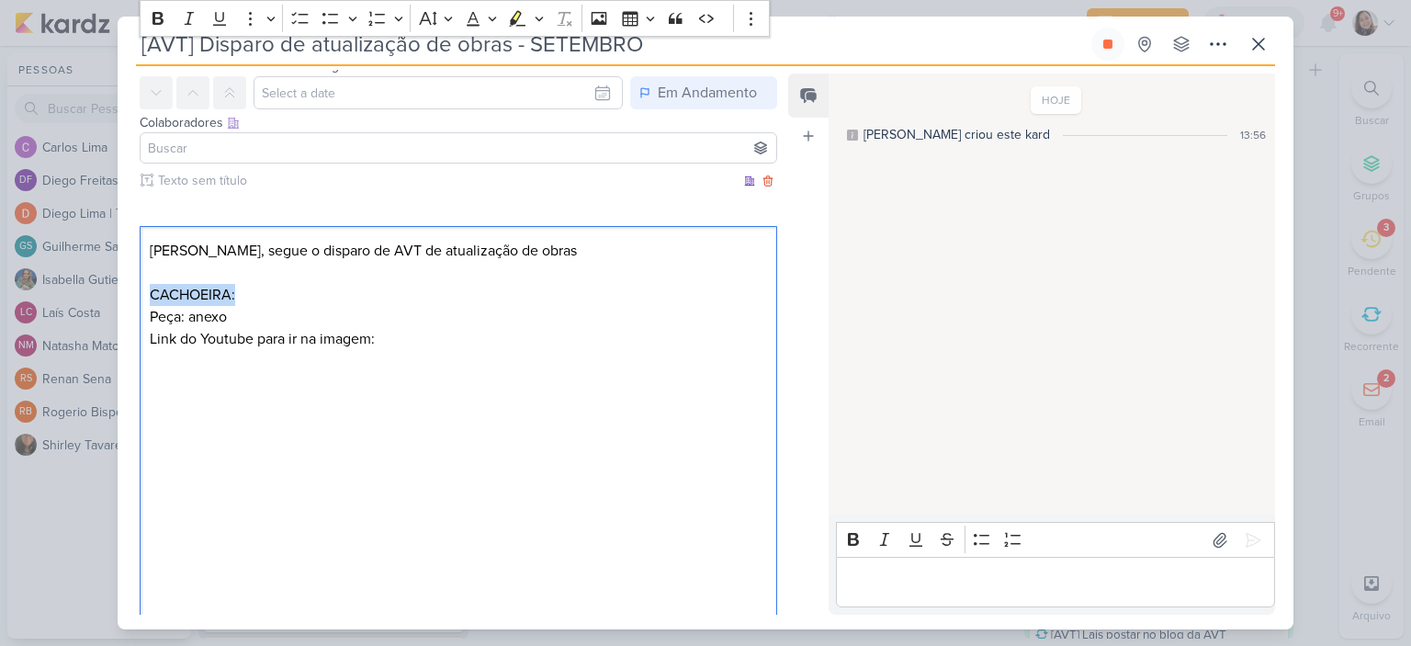
drag, startPoint x: 203, startPoint y: 300, endPoint x: 143, endPoint y: 300, distance: 59.7
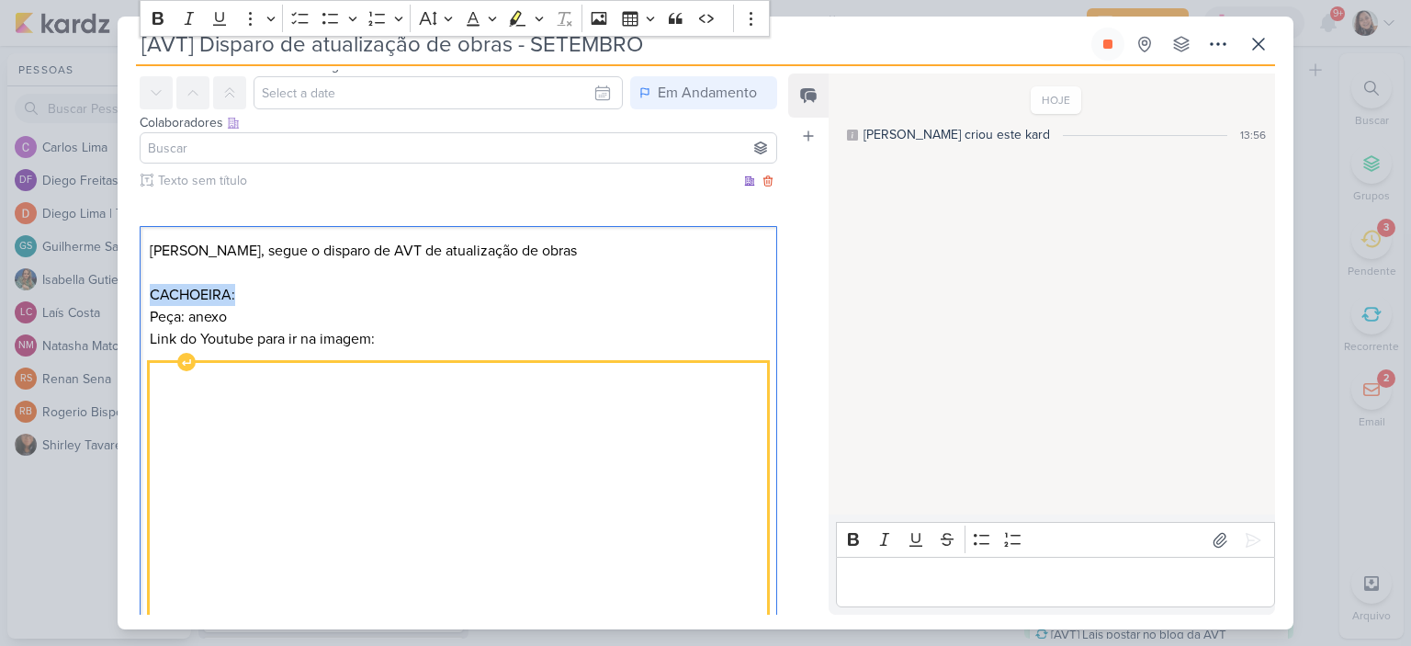
scroll to position [163, 0]
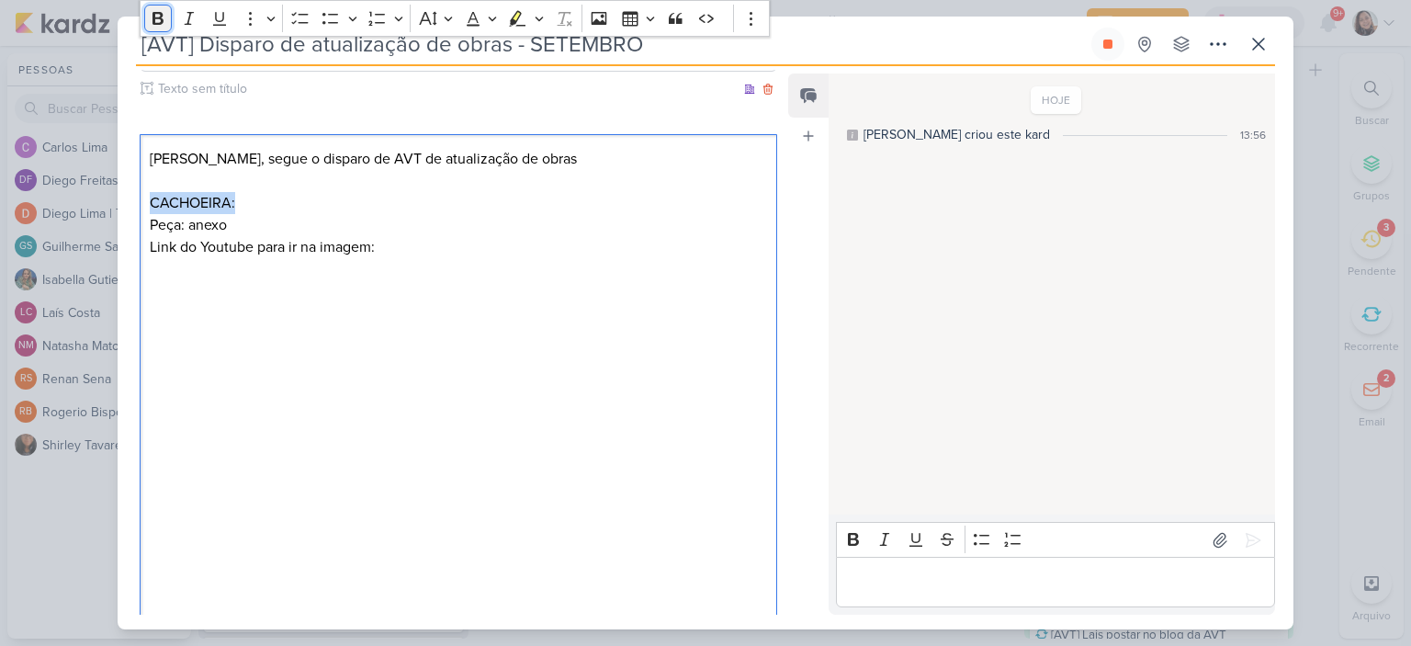
click at [165, 17] on icon "Editor toolbar" at bounding box center [158, 18] width 18 height 18
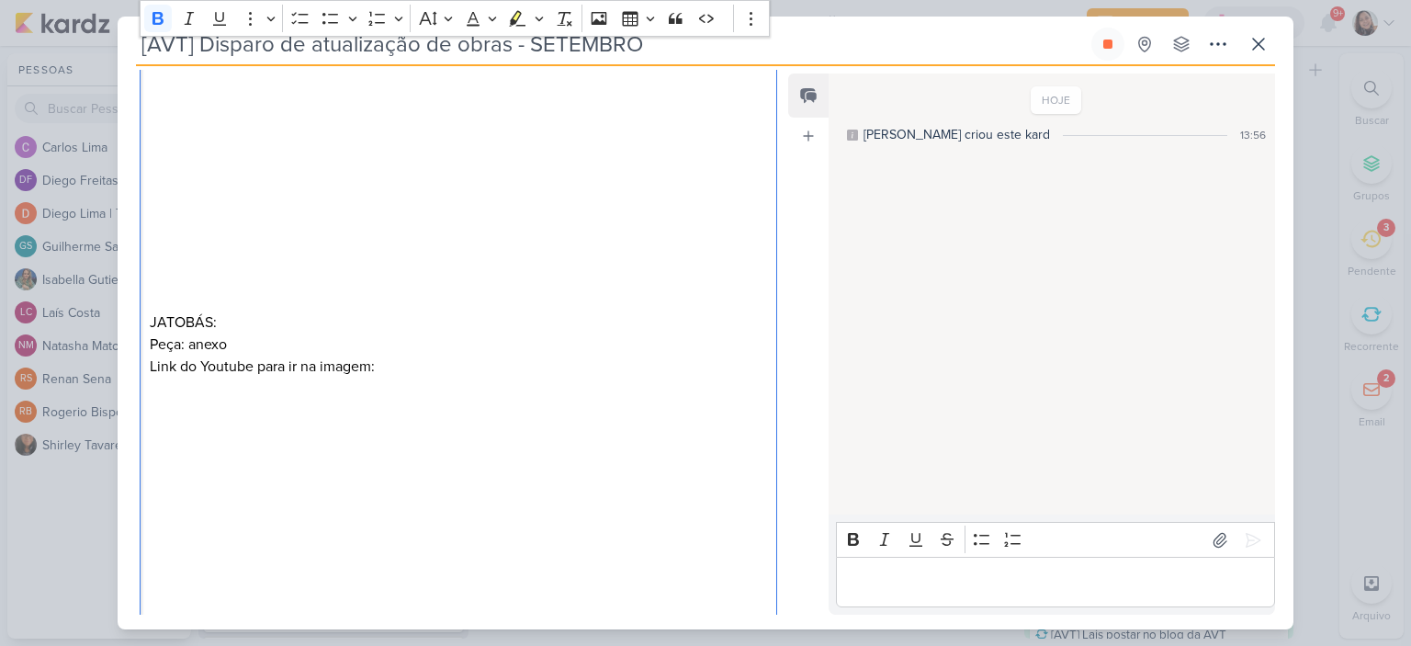
scroll to position [530, 0]
drag, startPoint x: 241, startPoint y: 314, endPoint x: 139, endPoint y: 311, distance: 102.0
click at [139, 311] on div "Clique para deixar o item visível somente à membros da sua organização Rich Tex…" at bounding box center [451, 263] width 667 height 1102
click at [157, 25] on icon "Editor toolbar" at bounding box center [158, 18] width 18 height 18
click at [468, 319] on p "JATOBÁS:" at bounding box center [458, 298] width 617 height 66
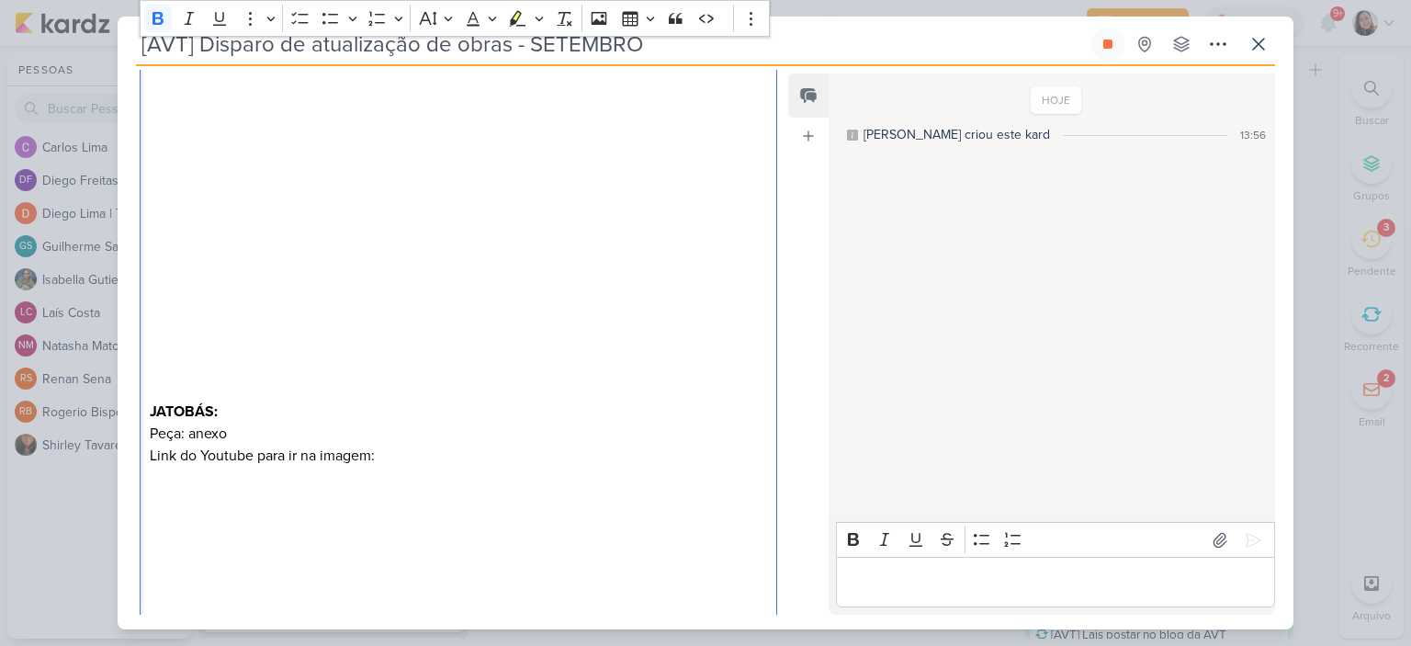
scroll to position [0, 0]
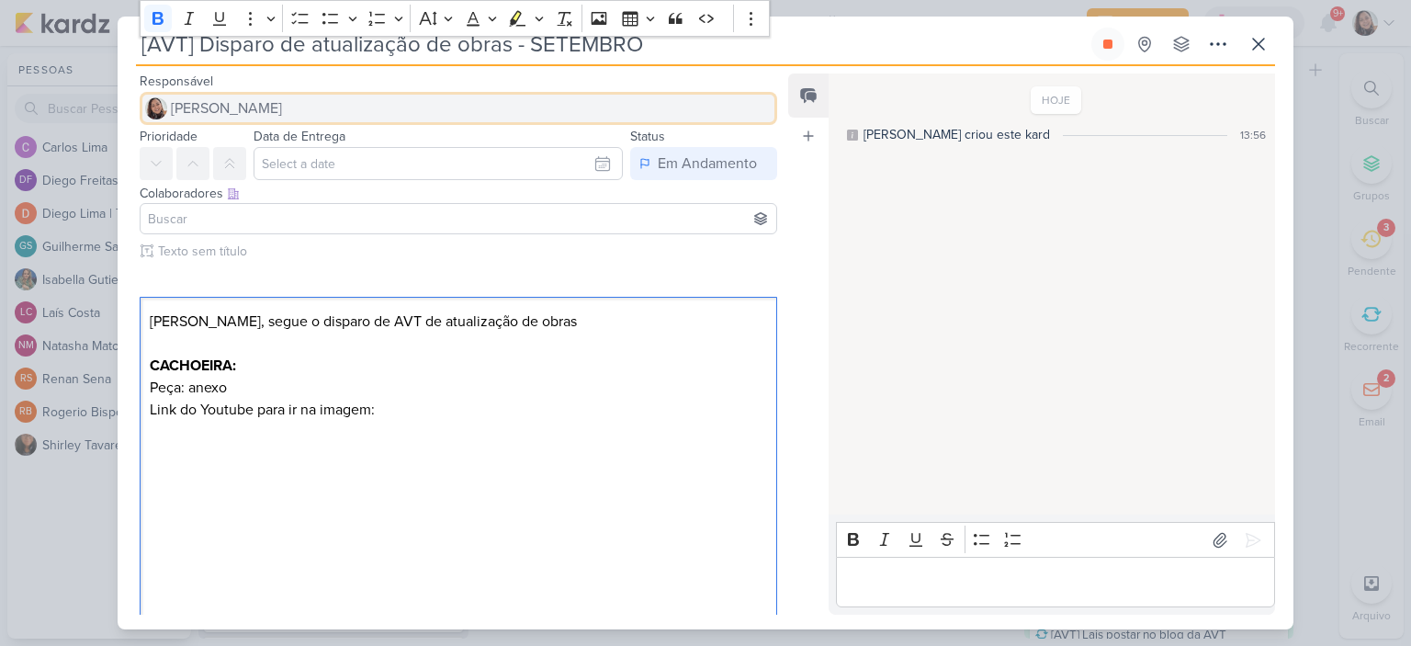
click at [218, 107] on span "[PERSON_NAME]" at bounding box center [226, 108] width 111 height 22
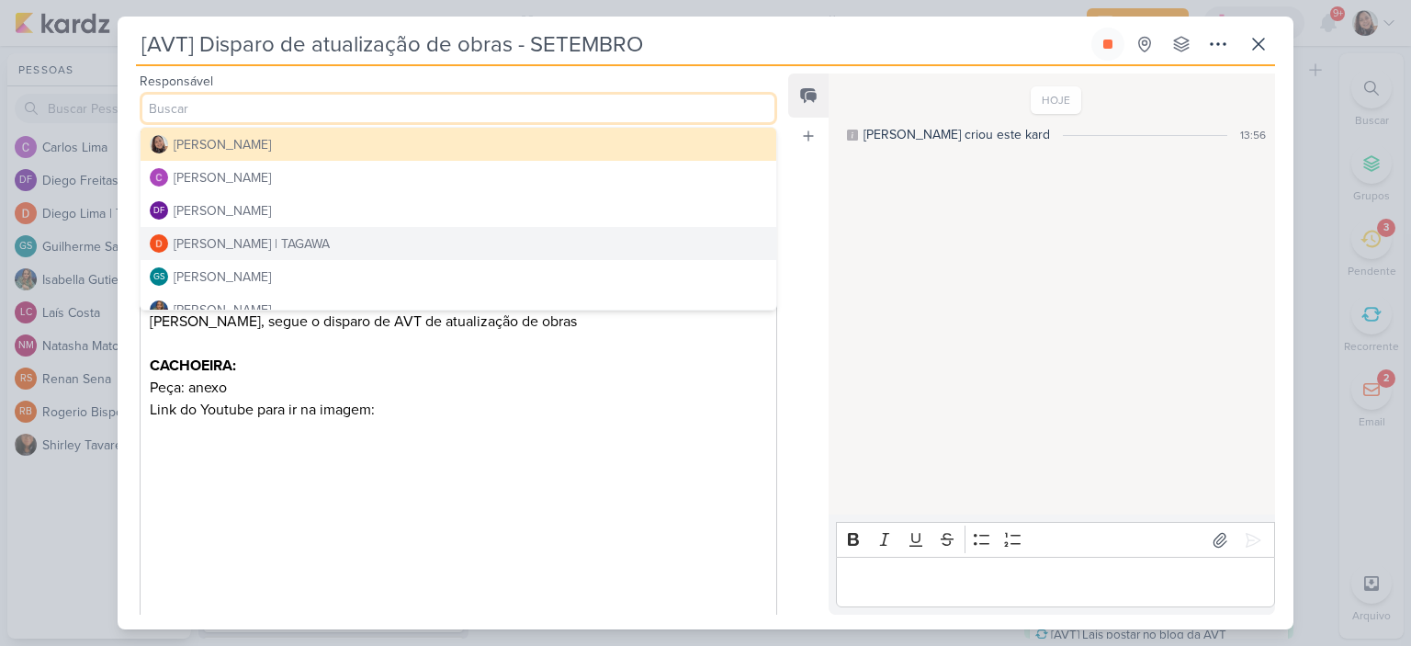
click at [217, 234] on div "Diego Lima | TAGAWA" at bounding box center [252, 243] width 156 height 19
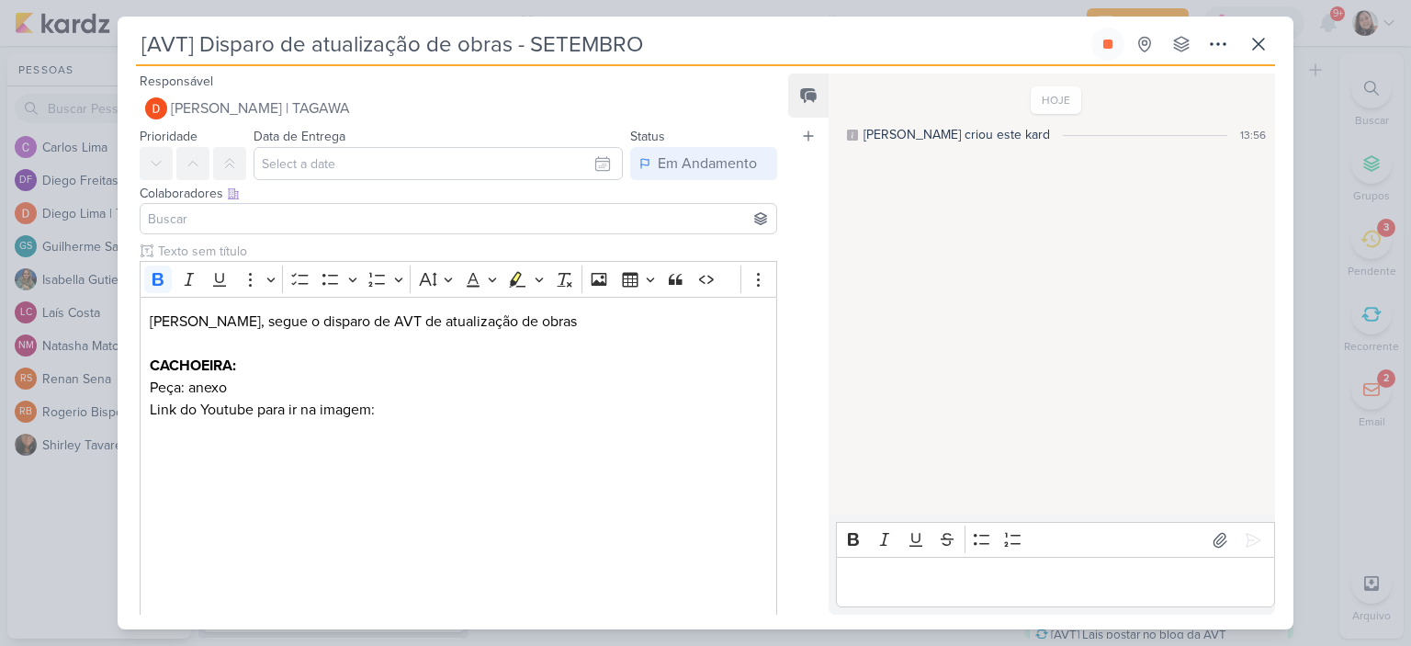
click at [227, 220] on input at bounding box center [458, 219] width 628 height 22
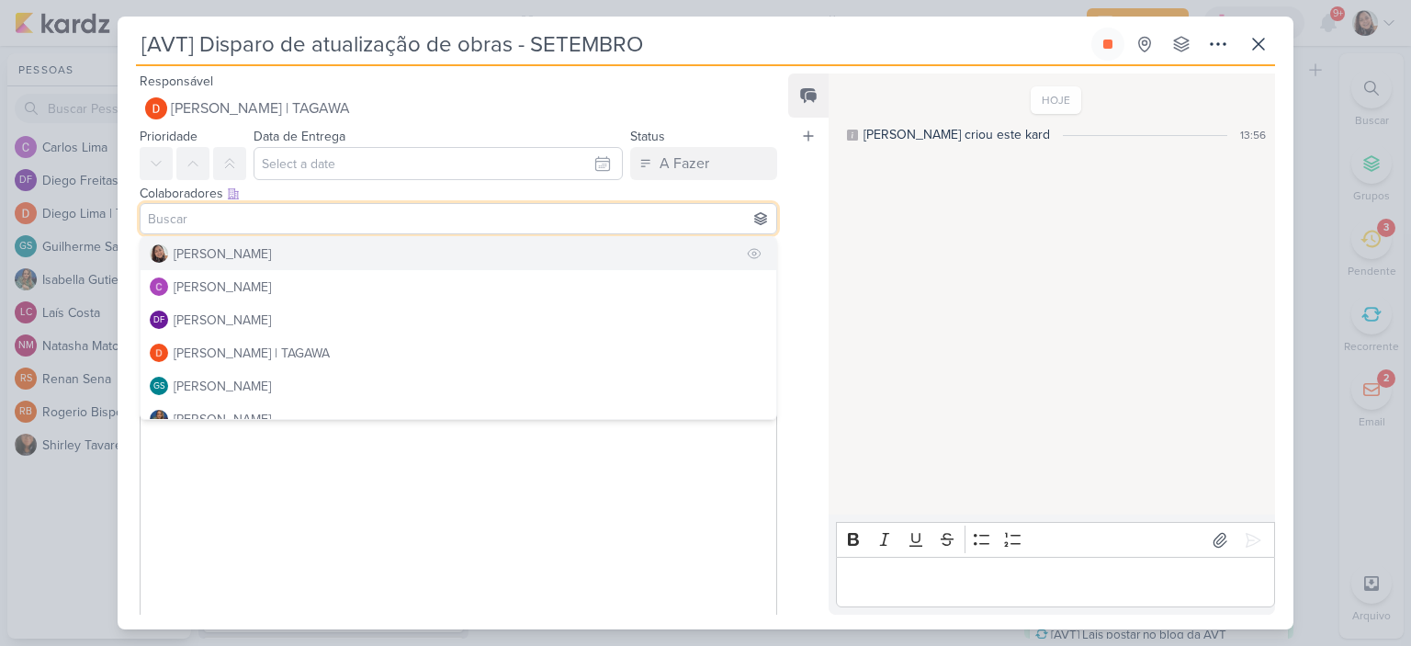
click at [227, 259] on div "[PERSON_NAME]" at bounding box center [222, 253] width 97 height 19
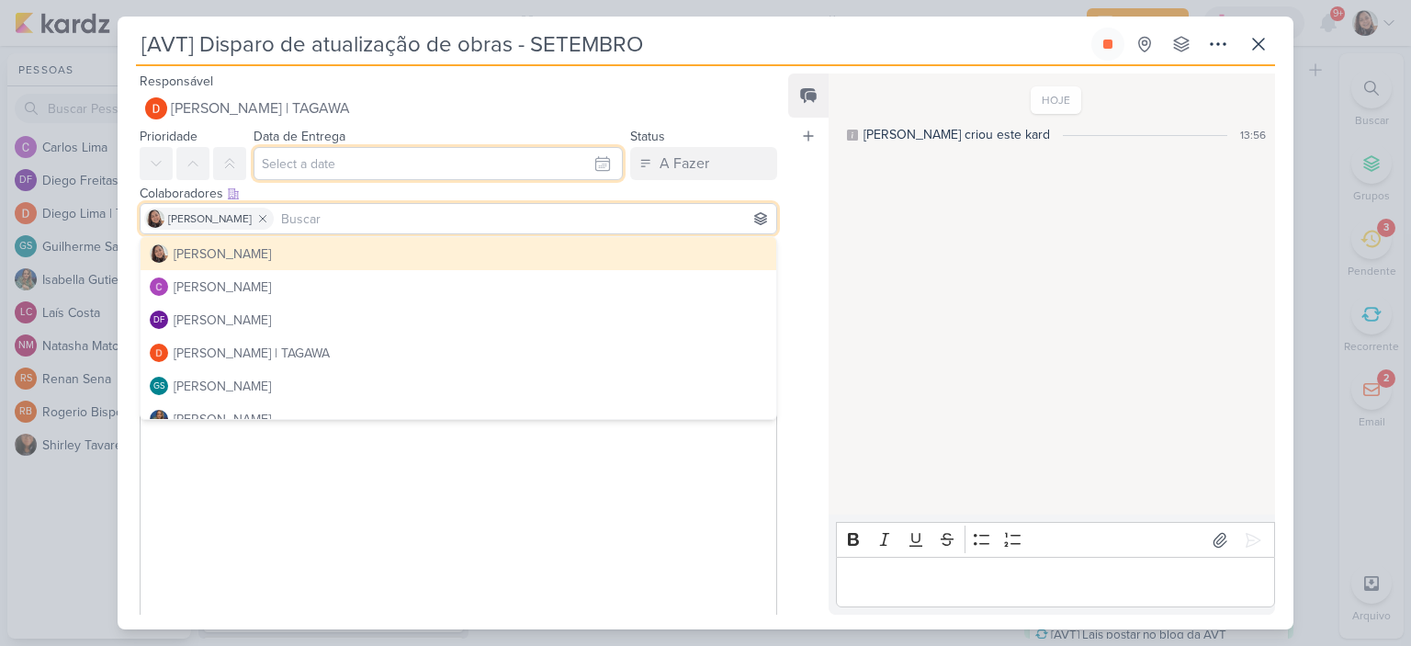
click at [599, 155] on input "text" at bounding box center [438, 163] width 369 height 33
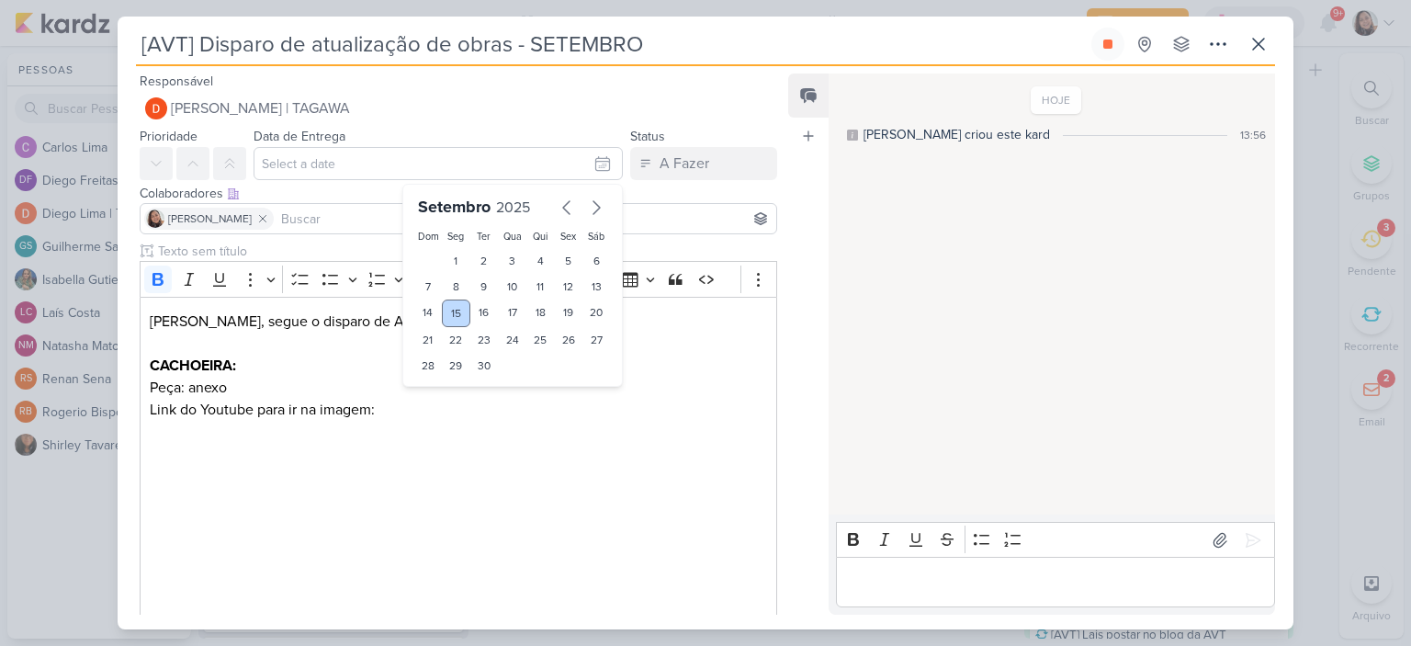
click at [449, 309] on div "15" at bounding box center [456, 313] width 28 height 28
type input "15 de setembro de 2025 às 23:59"
click at [317, 212] on input at bounding box center [524, 219] width 495 height 22
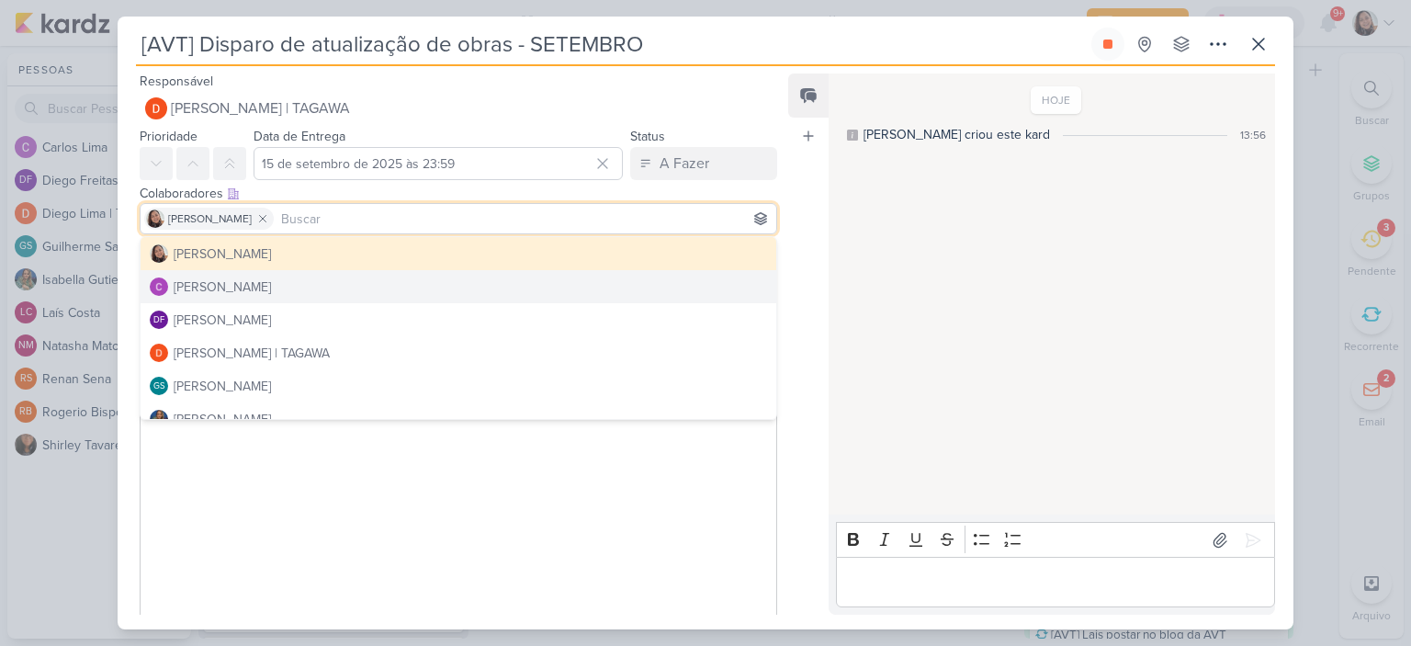
click at [891, 276] on div "HOJE Sharlene criou este kard 13:56" at bounding box center [1051, 294] width 445 height 439
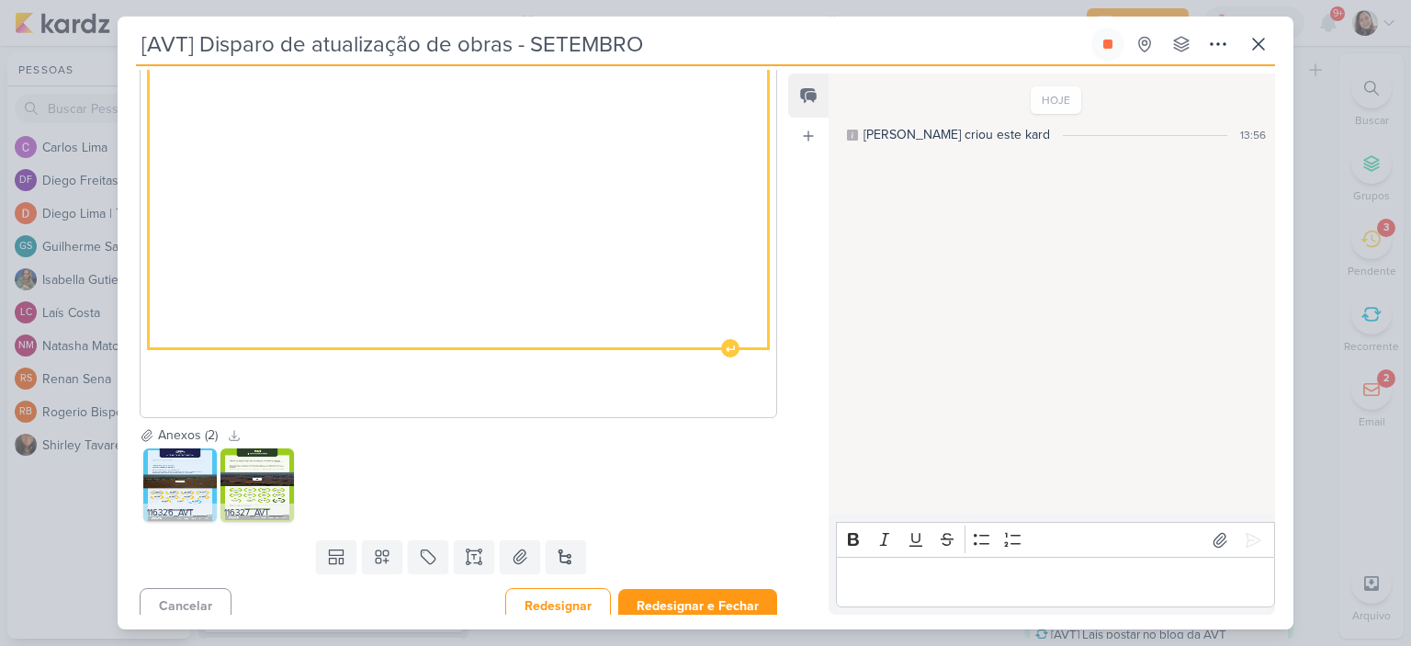
scroll to position [922, 0]
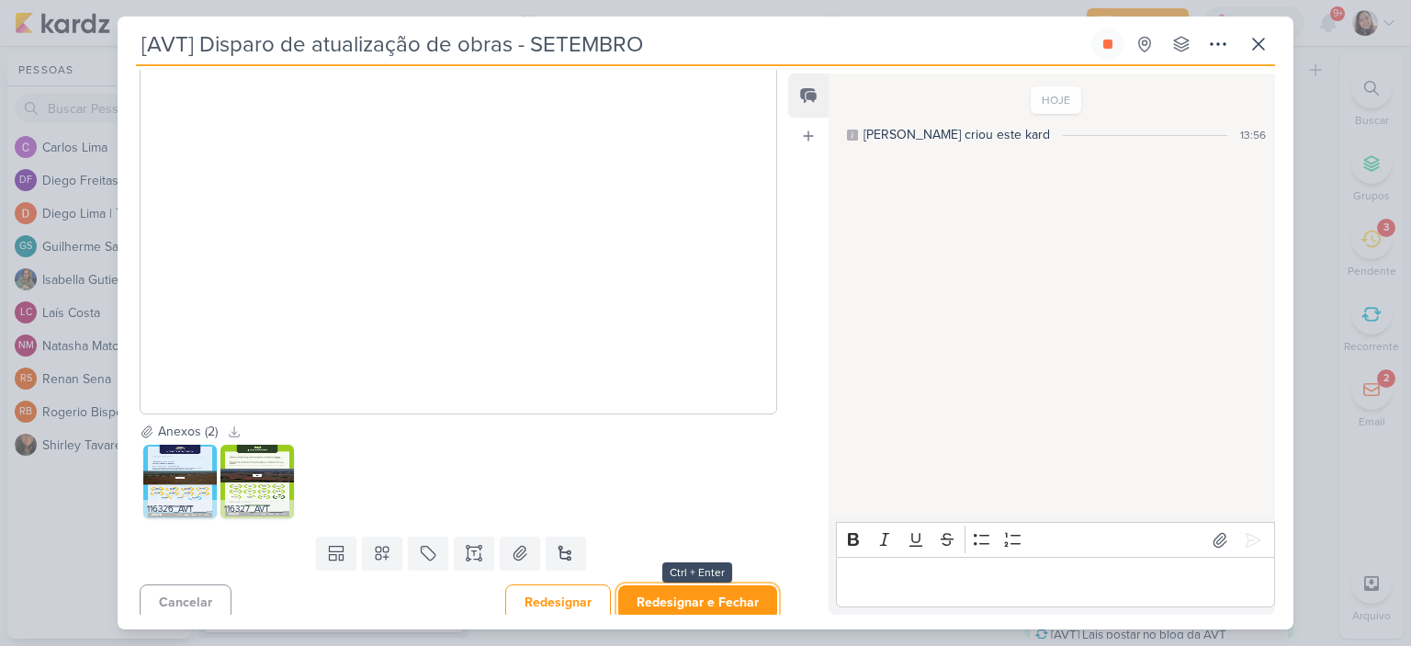
click at [714, 597] on button "Redesignar e Fechar" at bounding box center [697, 602] width 159 height 34
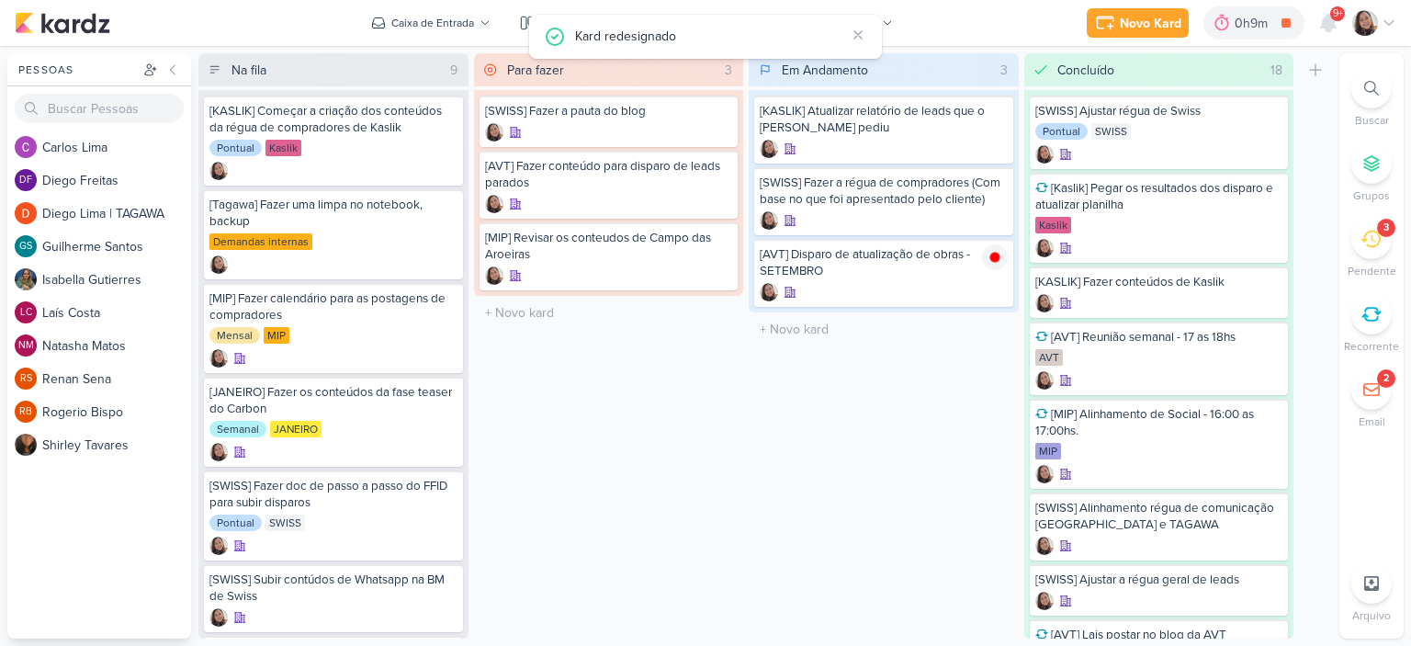
scroll to position [0, 0]
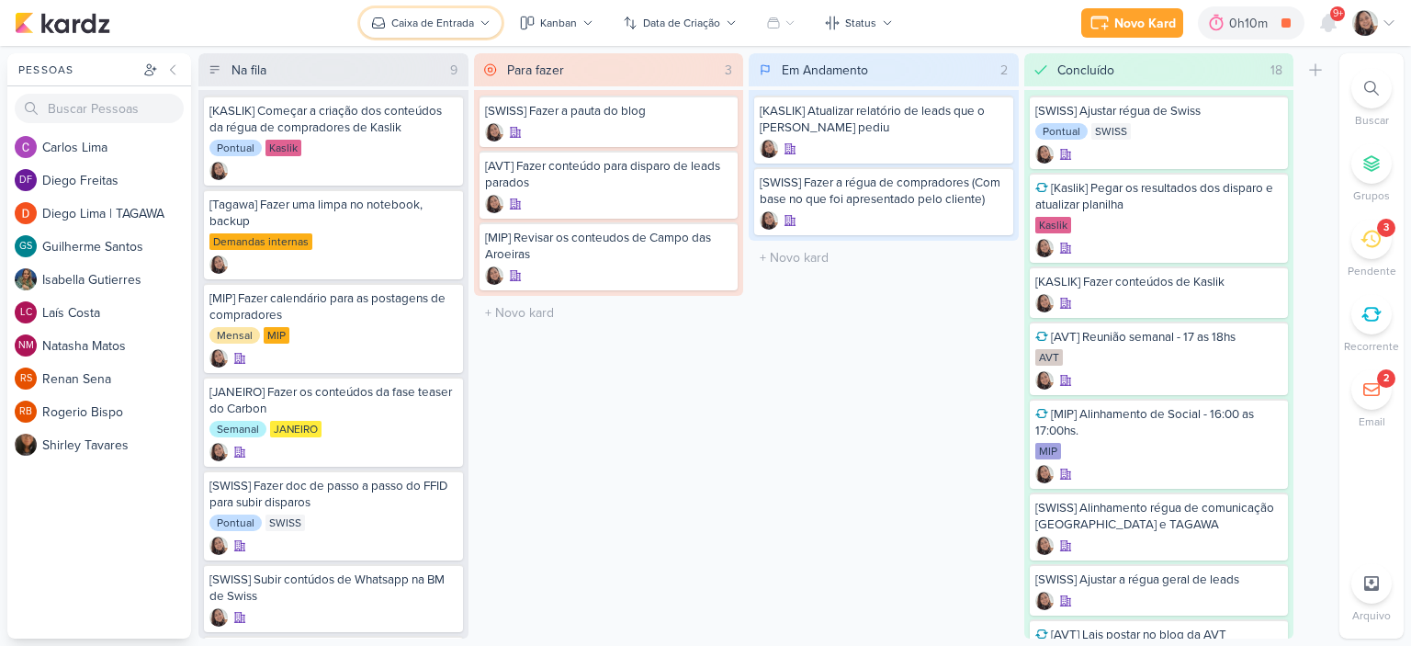
click at [461, 21] on div "Caixa de Entrada" at bounding box center [432, 23] width 83 height 17
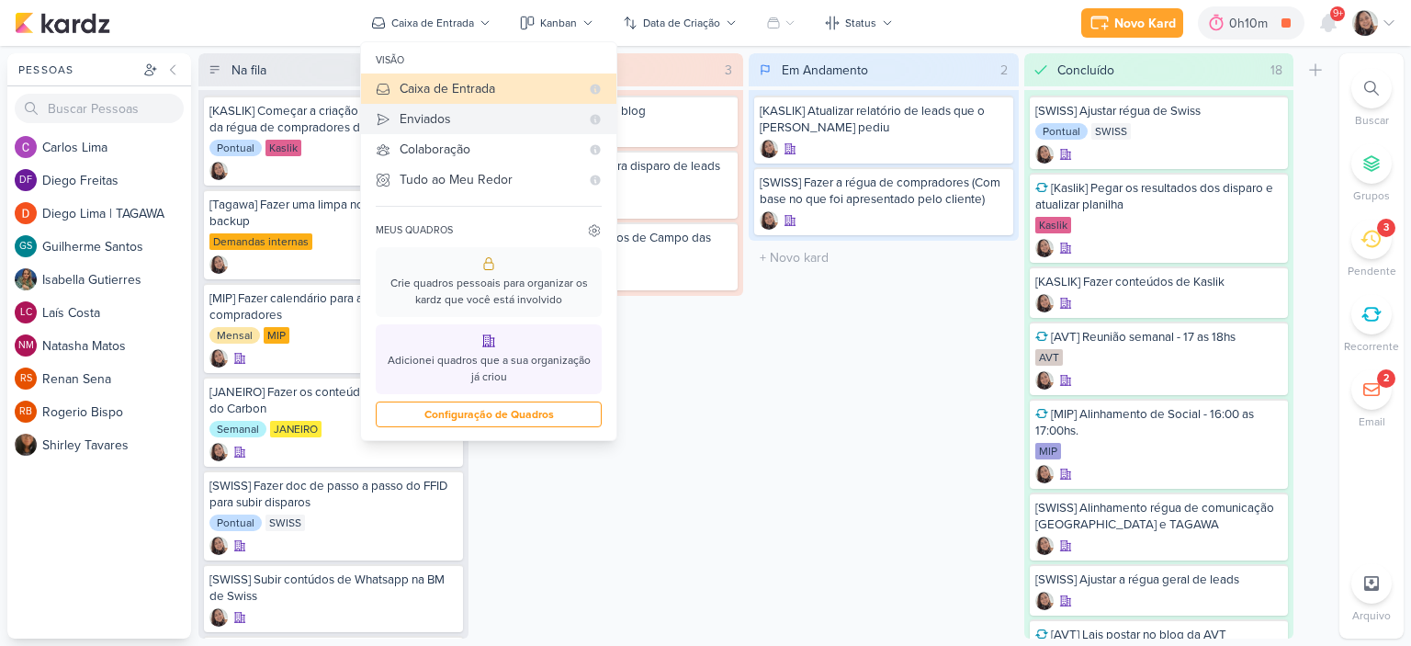
click at [452, 117] on div "Enviados" at bounding box center [490, 118] width 180 height 19
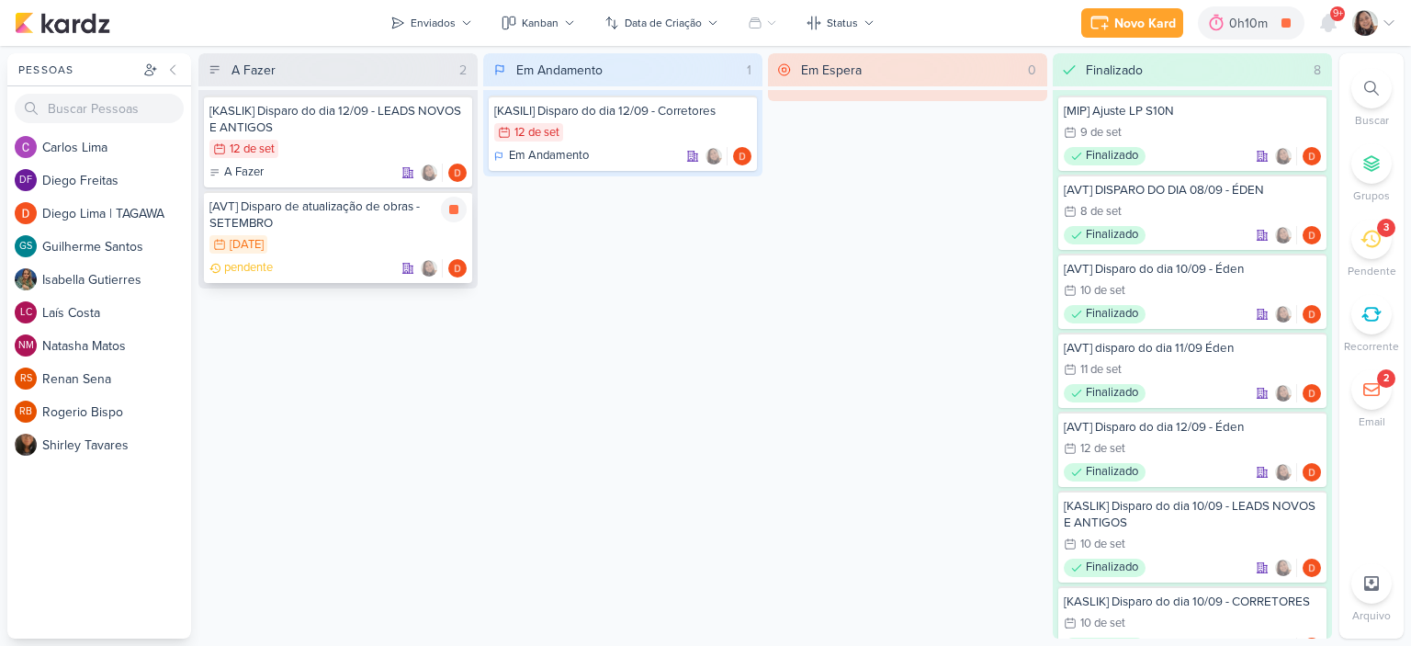
click at [308, 242] on div "15/9 15 de set" at bounding box center [337, 245] width 257 height 20
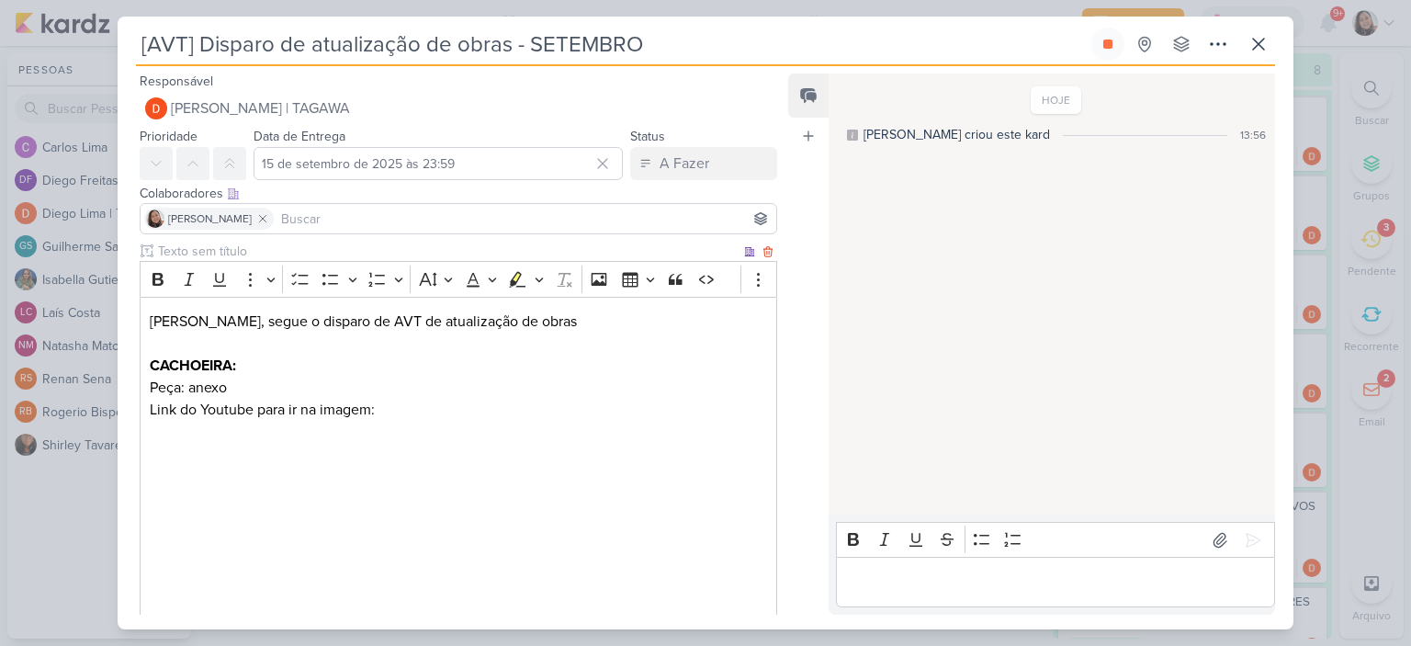
click at [470, 405] on p "Link do Youtube para ir na imagem:" at bounding box center [458, 410] width 617 height 22
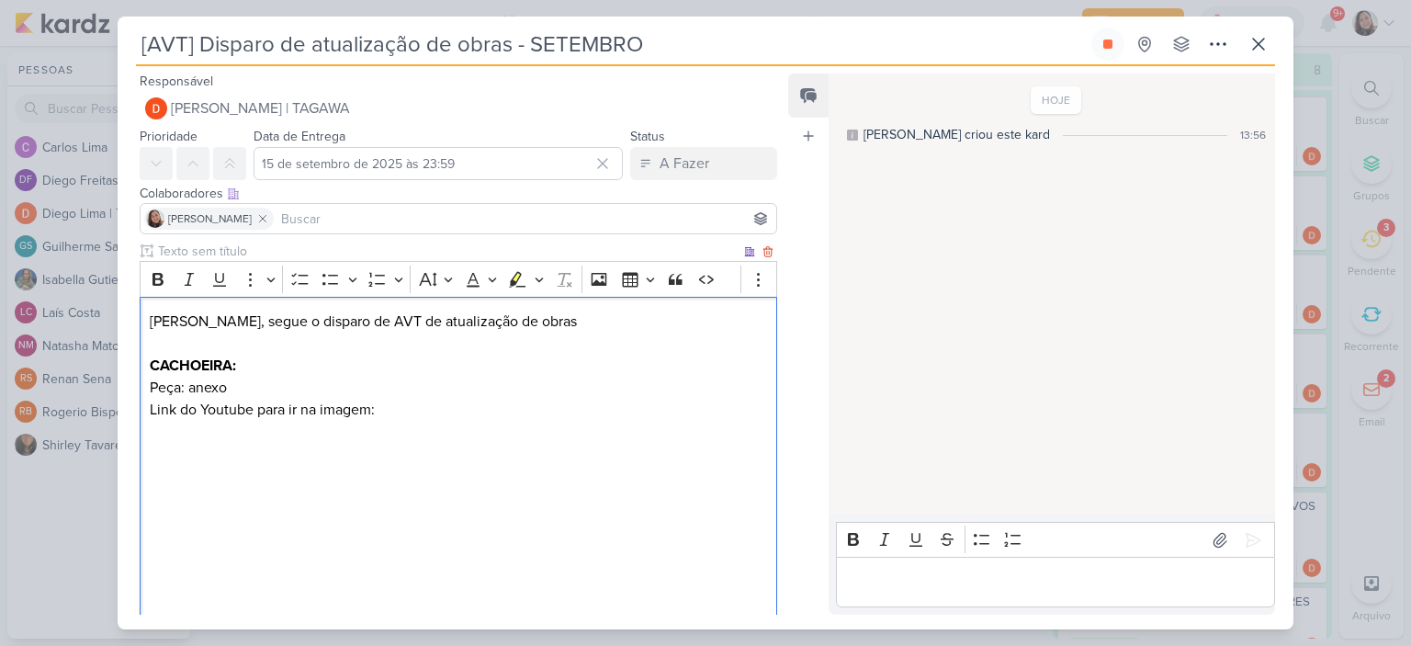
click at [397, 392] on p "Peça: anexo" at bounding box center [458, 388] width 617 height 22
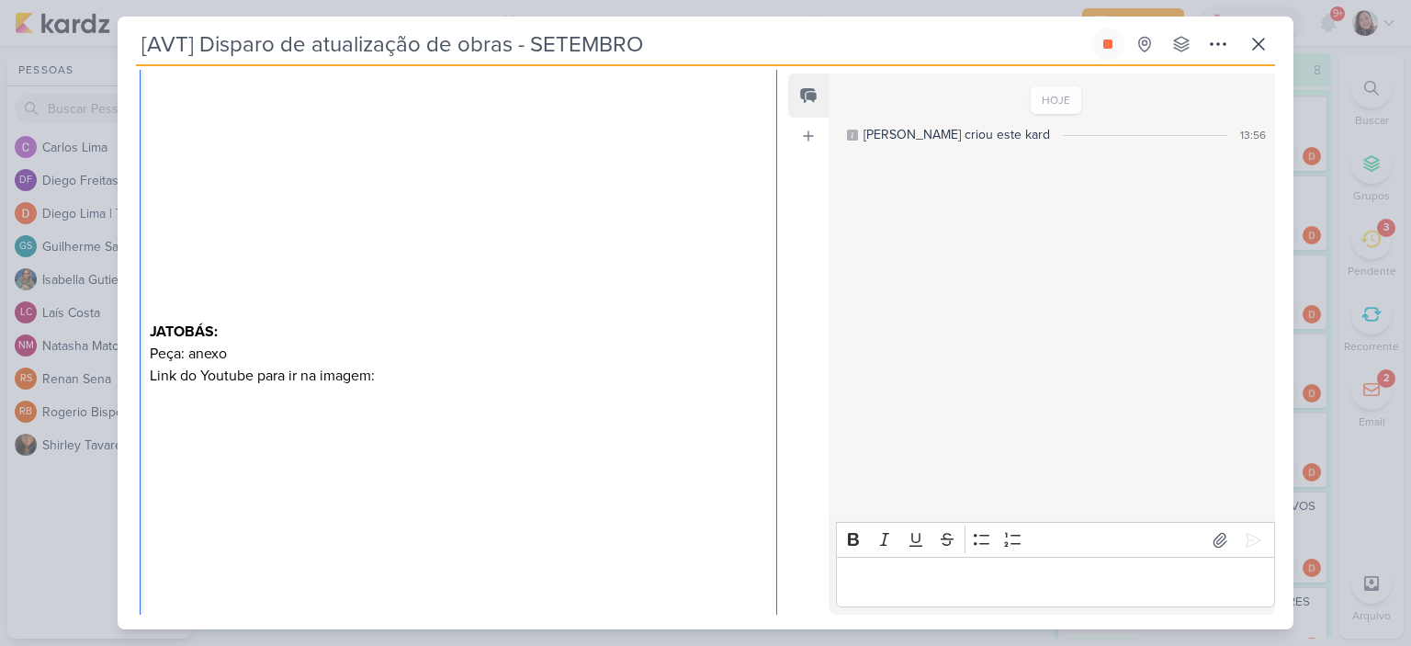
scroll to position [551, 0]
click at [356, 332] on p "JATOBÁS:" at bounding box center [458, 298] width 617 height 66
click at [338, 354] on p "Peça: anexo" at bounding box center [458, 343] width 617 height 22
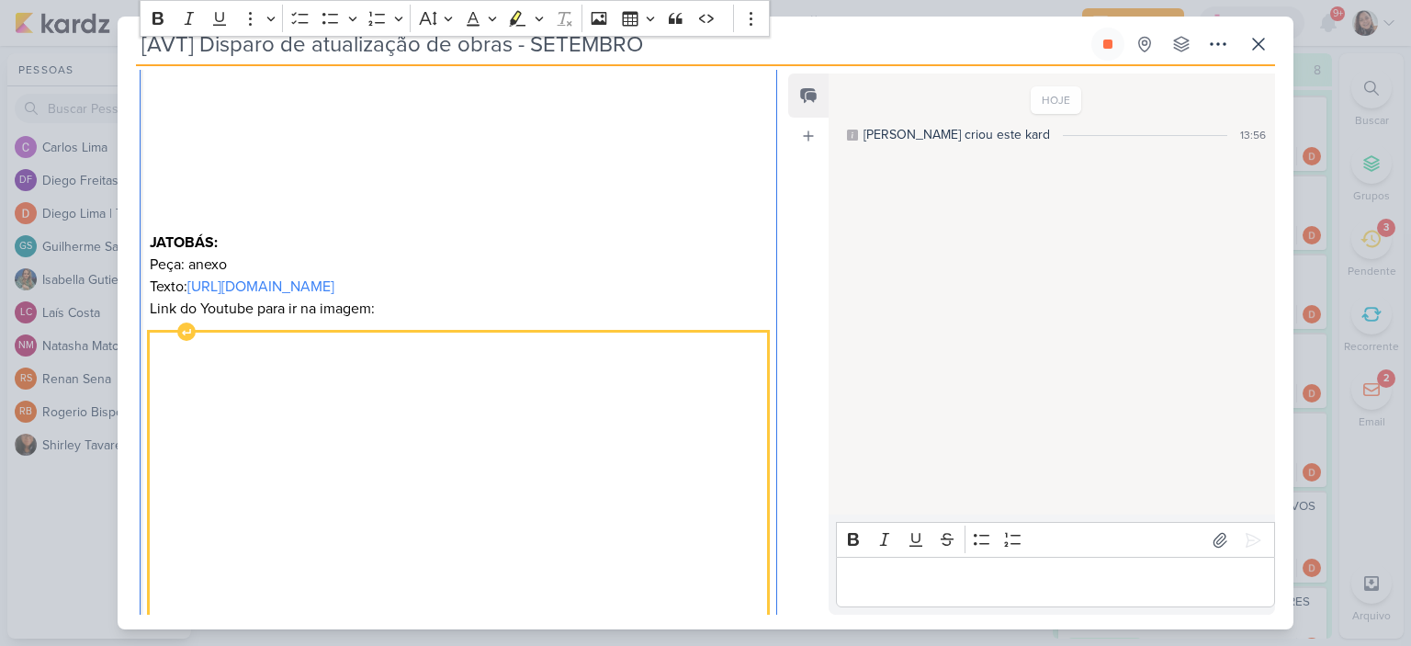
scroll to position [1010, 0]
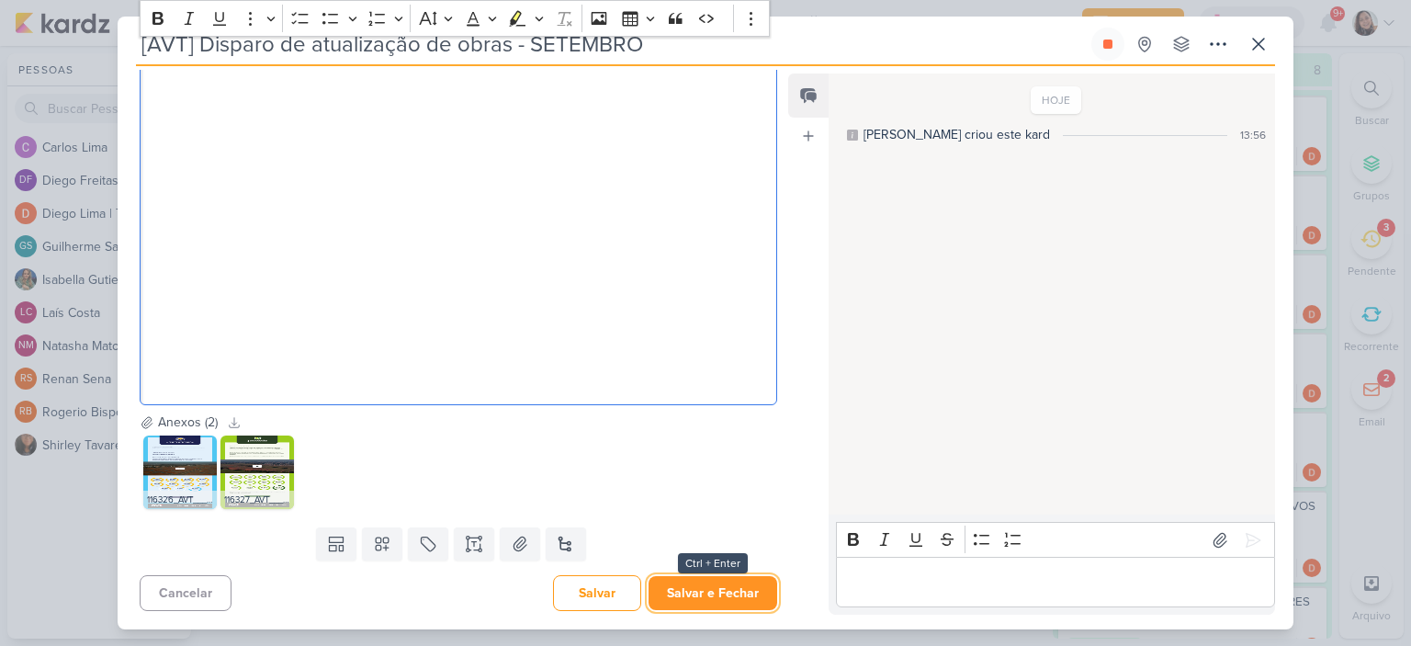
click at [719, 593] on button "Salvar e Fechar" at bounding box center [713, 593] width 129 height 34
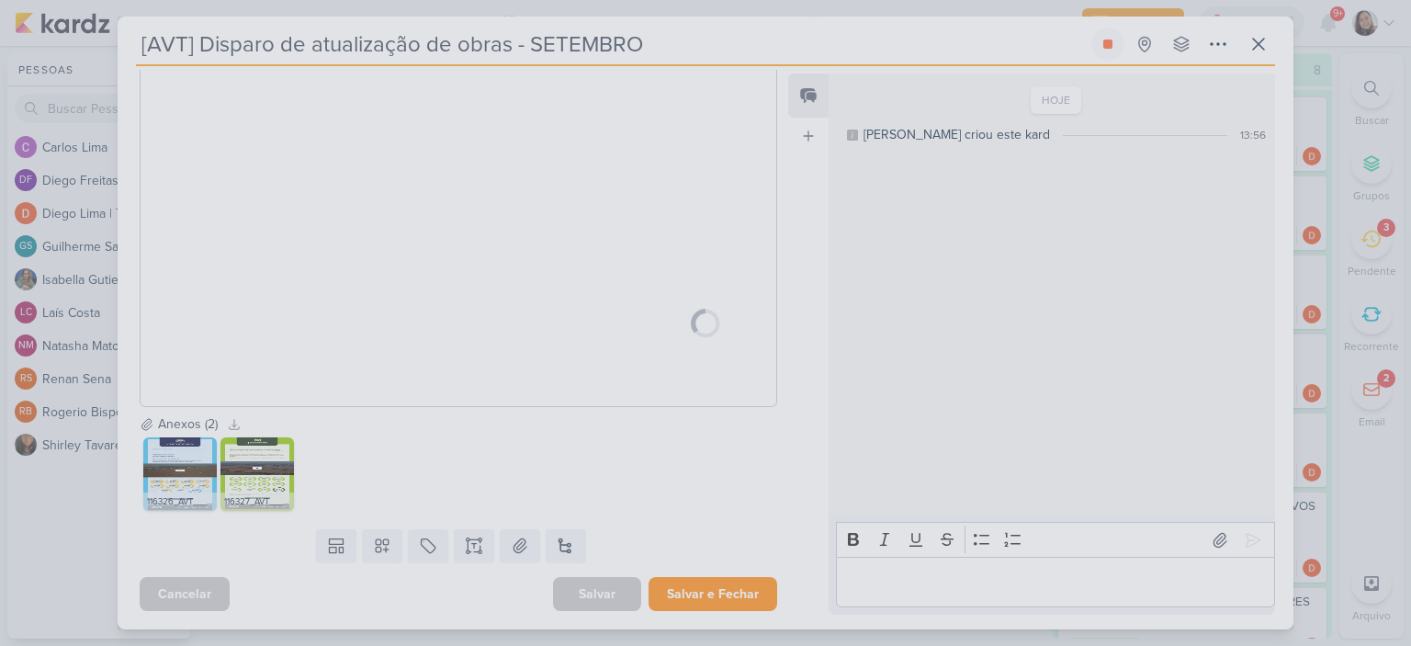
scroll to position [1009, 0]
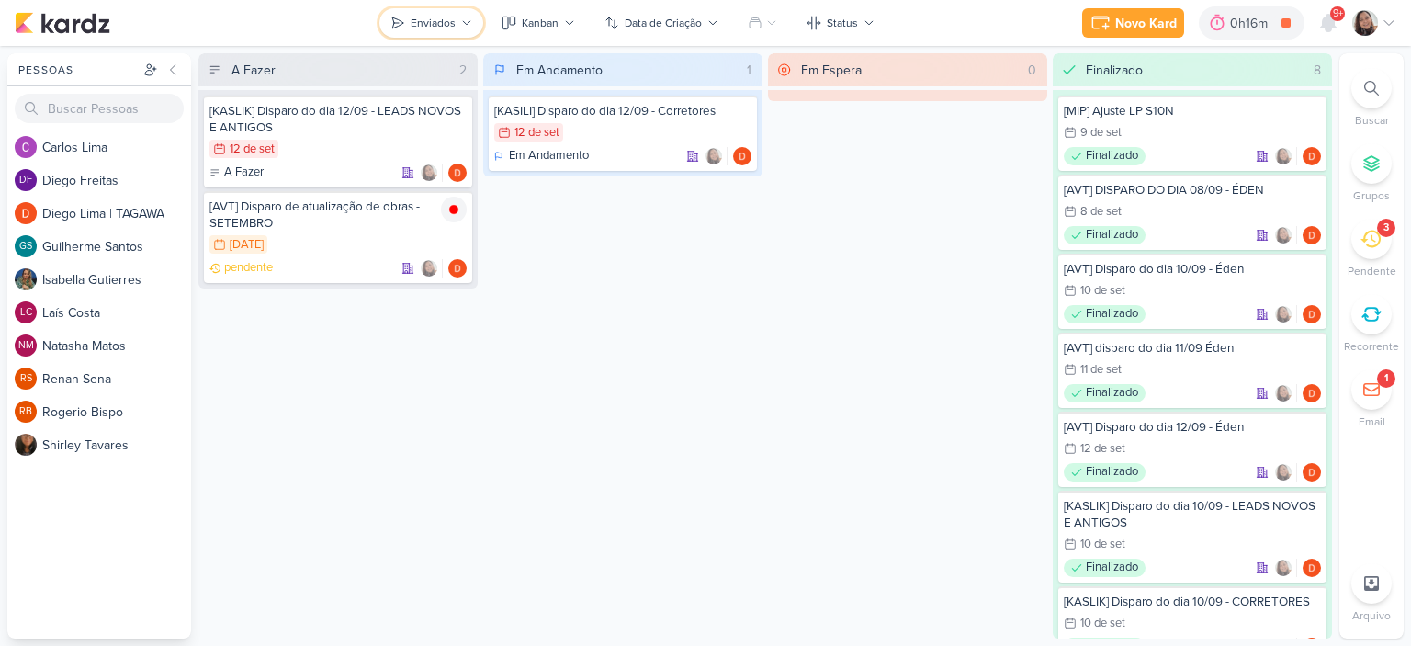
click at [437, 19] on div "Enviados" at bounding box center [433, 23] width 45 height 17
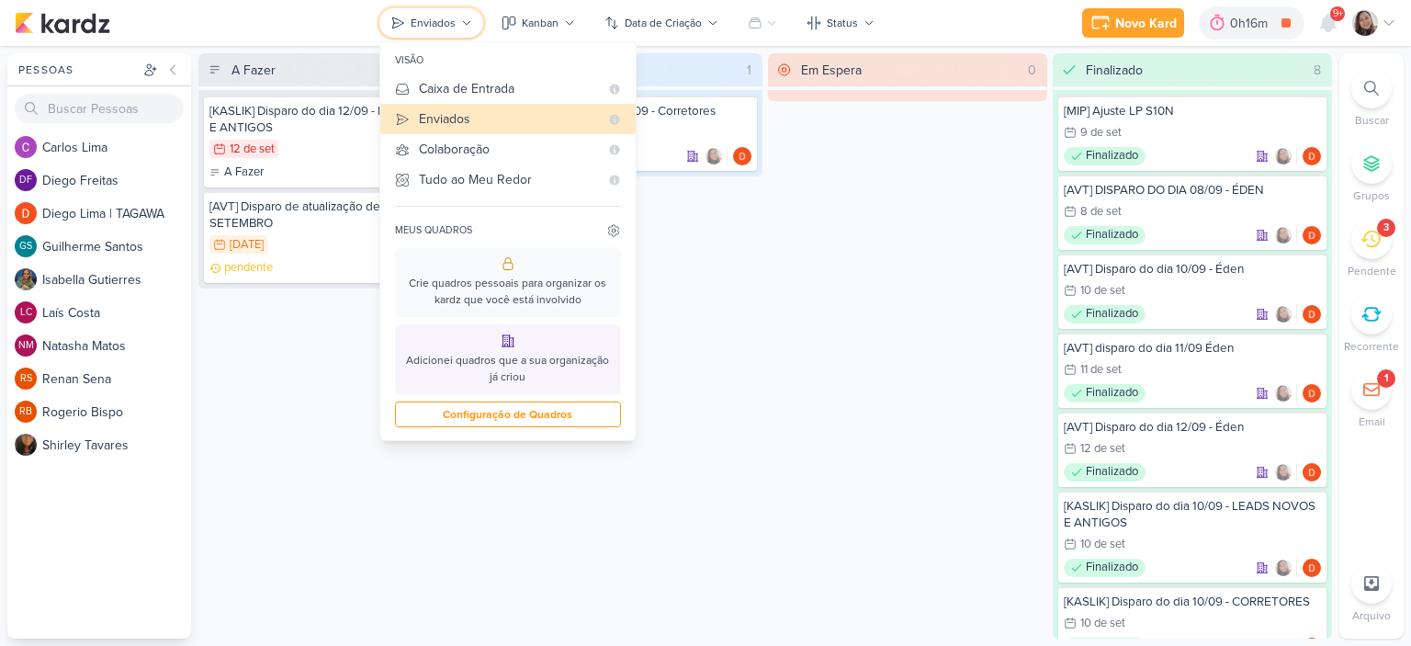
click at [437, 19] on div "Enviados" at bounding box center [433, 23] width 45 height 17
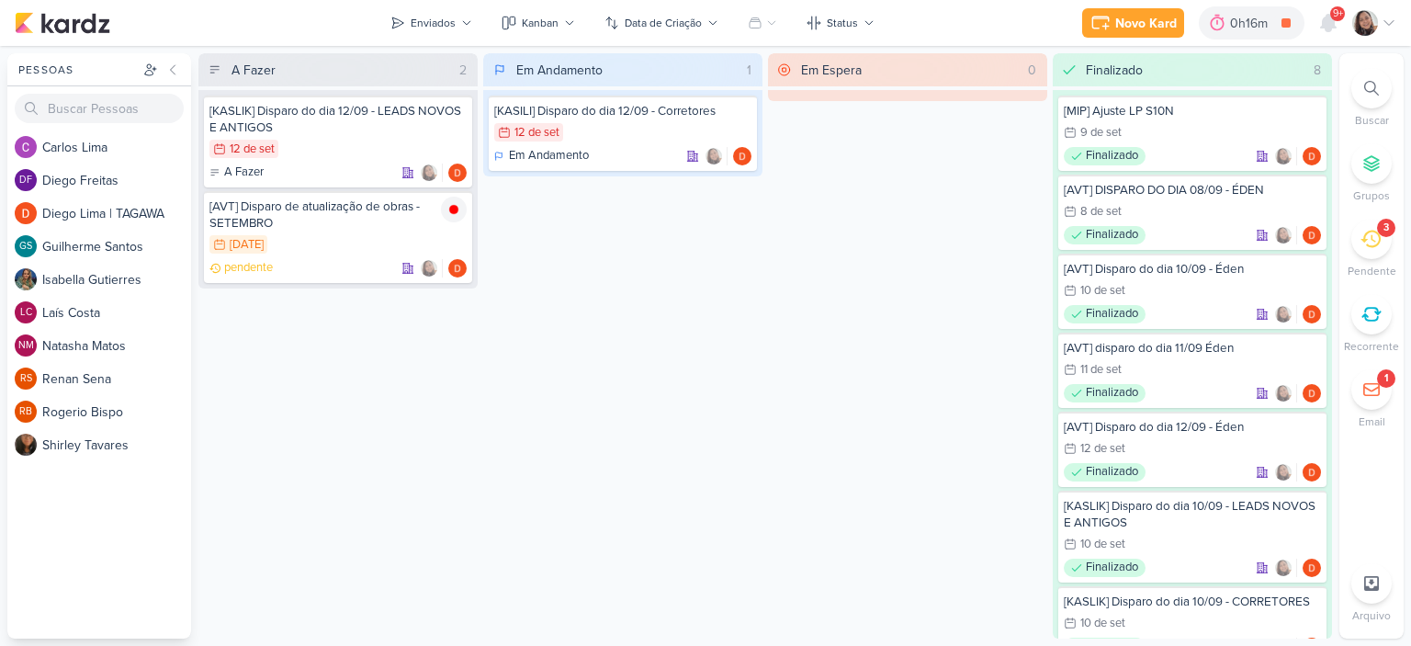
click at [1393, 17] on icon at bounding box center [1389, 23] width 15 height 15
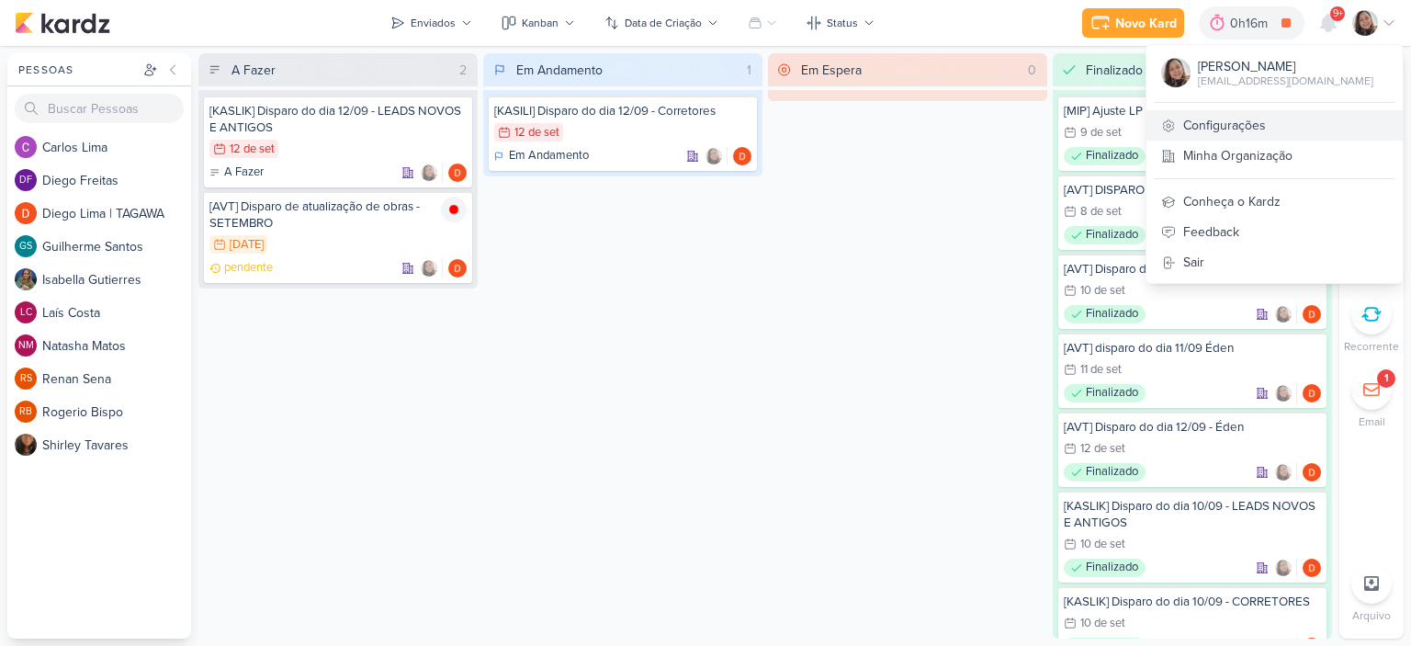
click at [1230, 119] on link "Configurações" at bounding box center [1274, 125] width 256 height 30
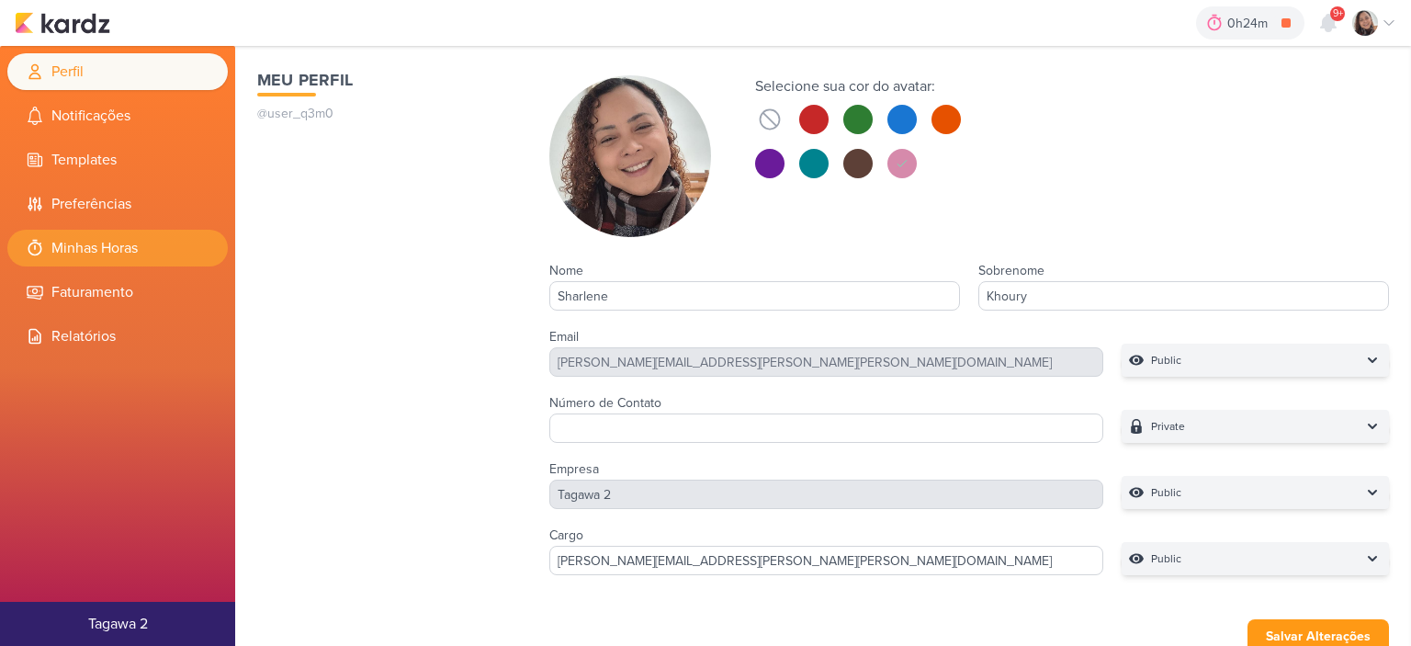
click at [114, 238] on li "Minhas Horas" at bounding box center [117, 248] width 220 height 37
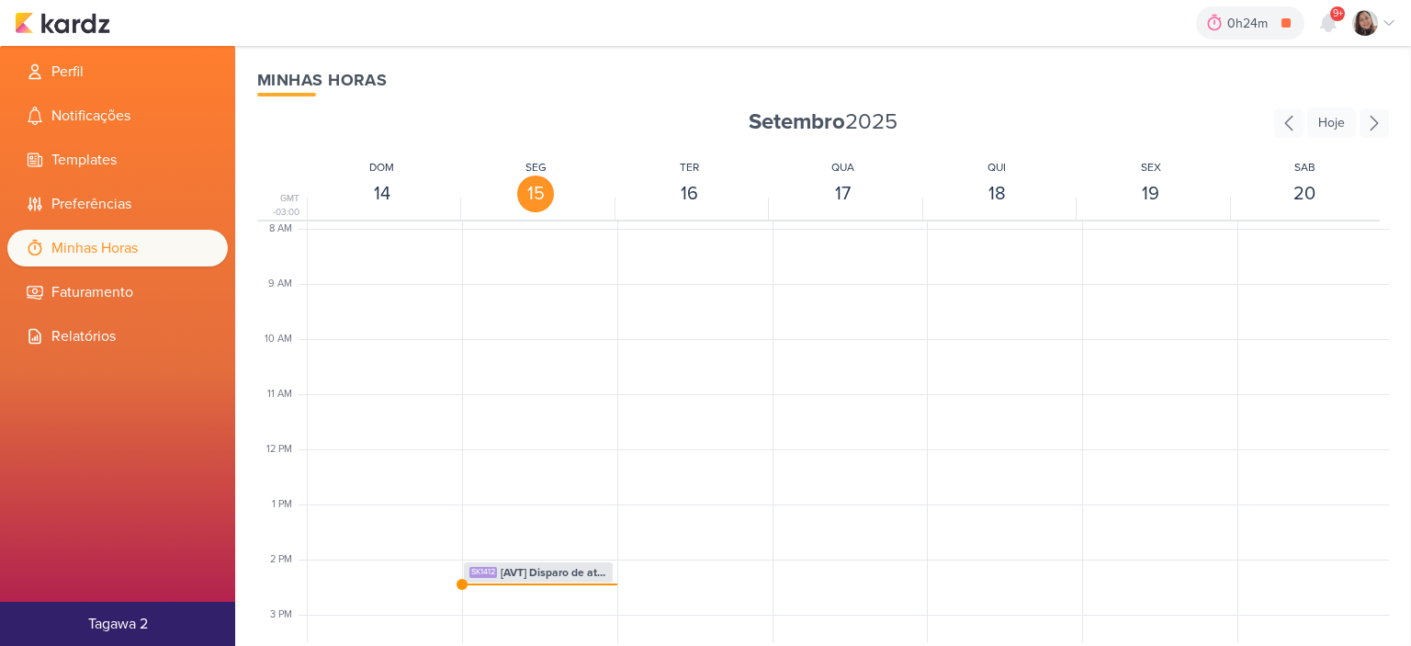
scroll to position [525, 0]
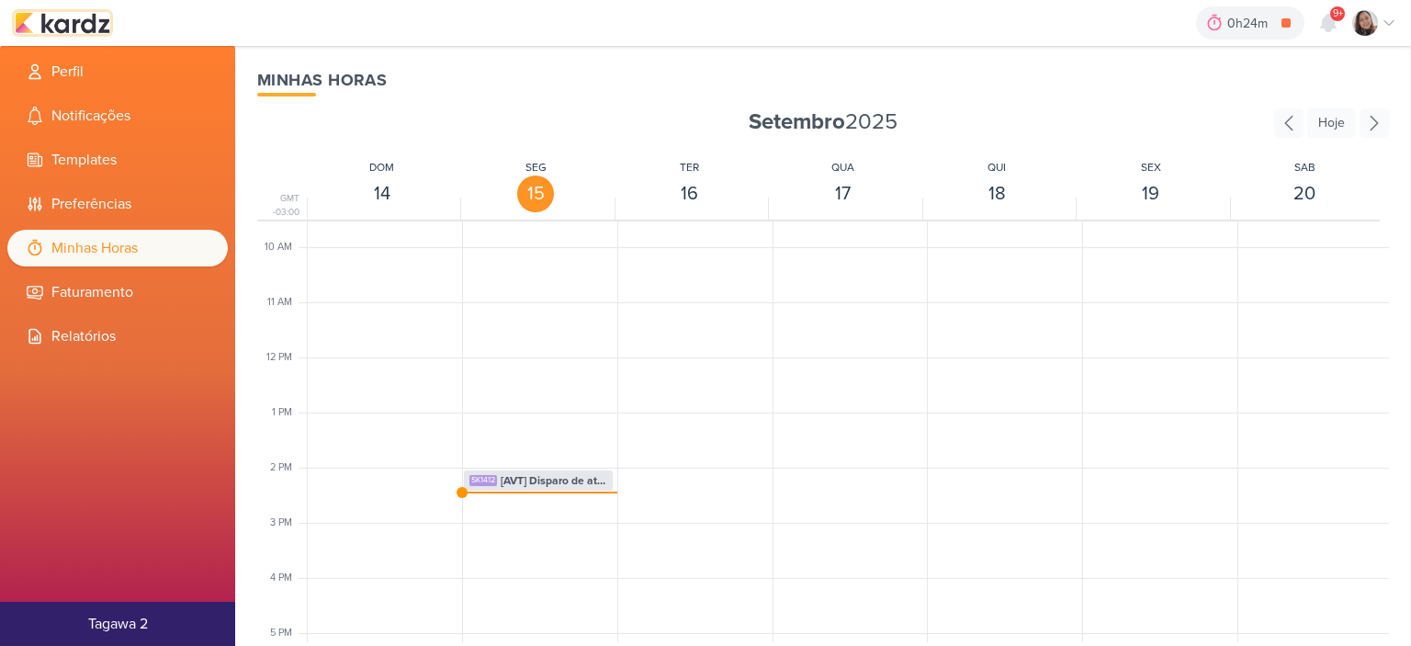
click at [82, 22] on img at bounding box center [63, 23] width 96 height 22
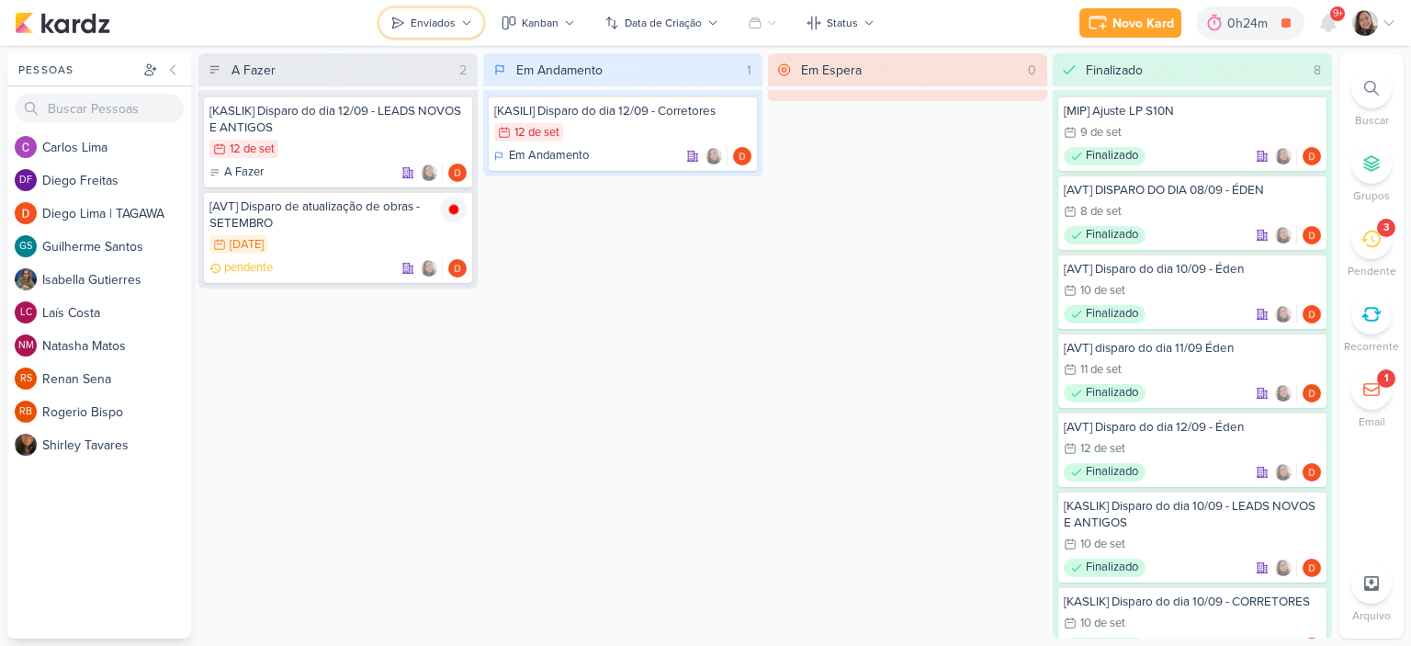
click at [457, 15] on button "Enviados" at bounding box center [431, 22] width 104 height 29
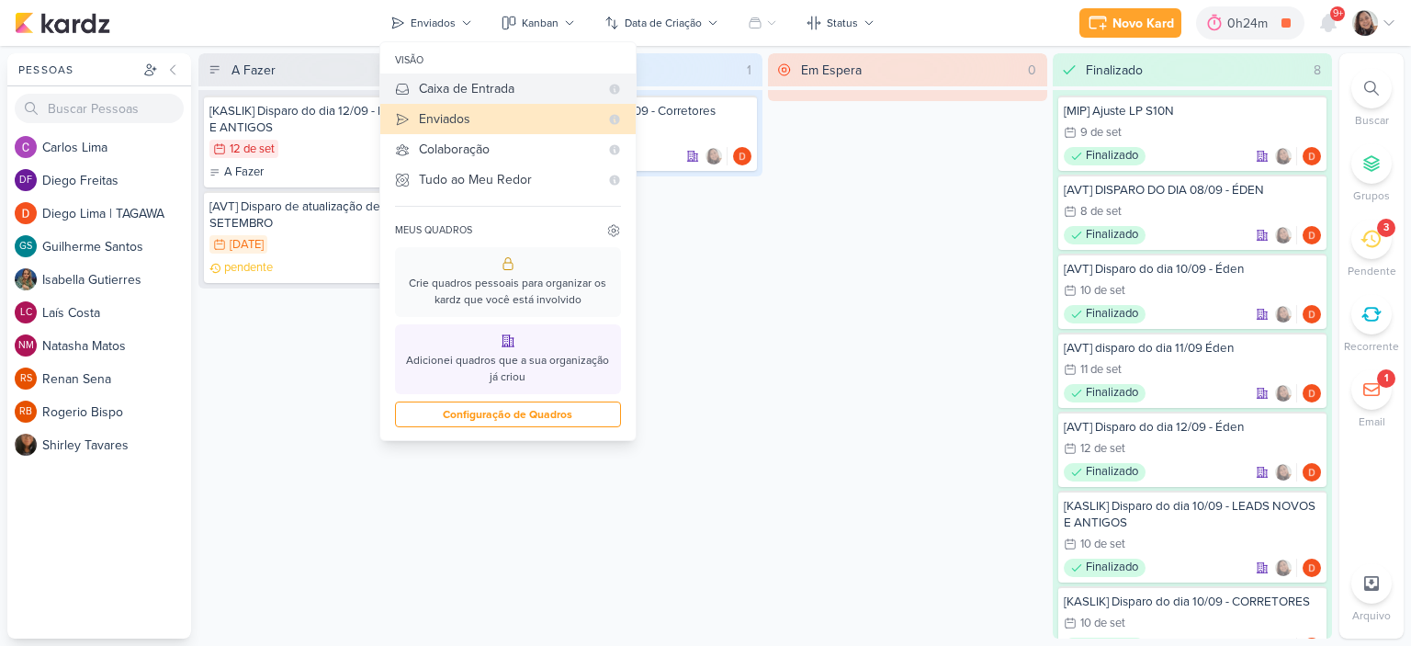
click at [457, 92] on div "Caixa de Entrada" at bounding box center [509, 88] width 180 height 19
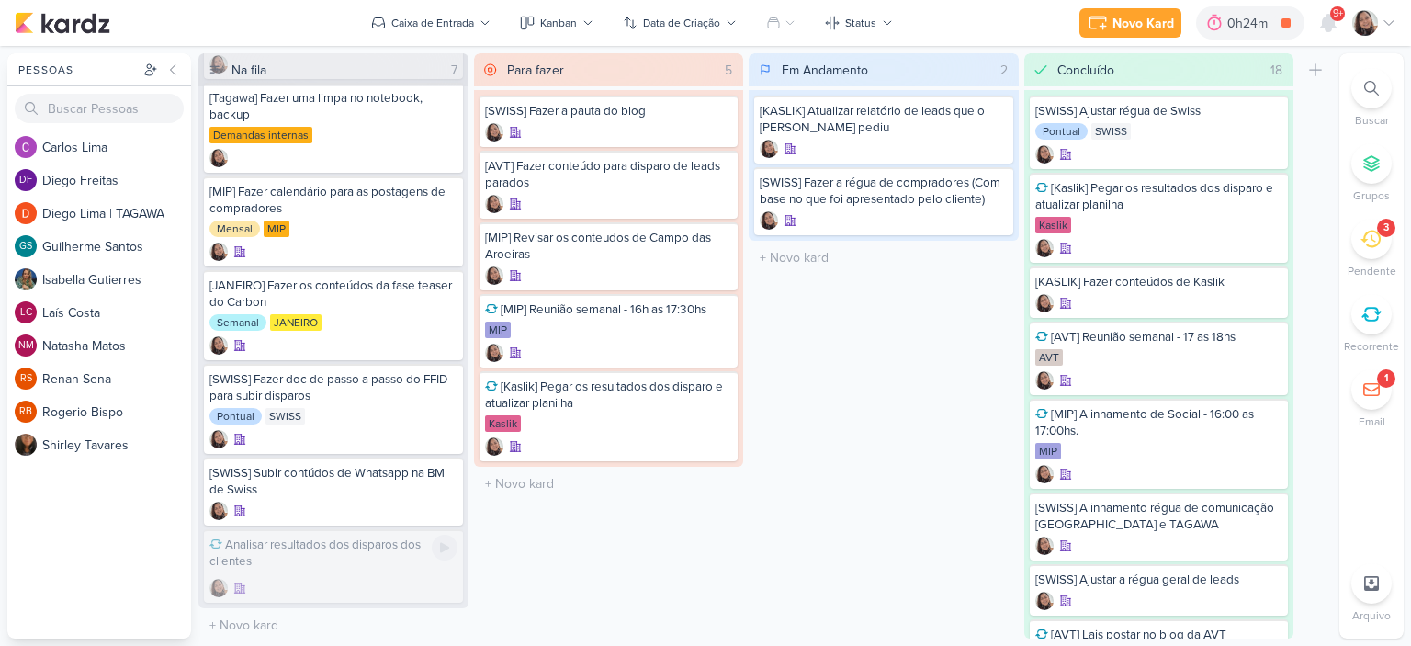
scroll to position [29, 0]
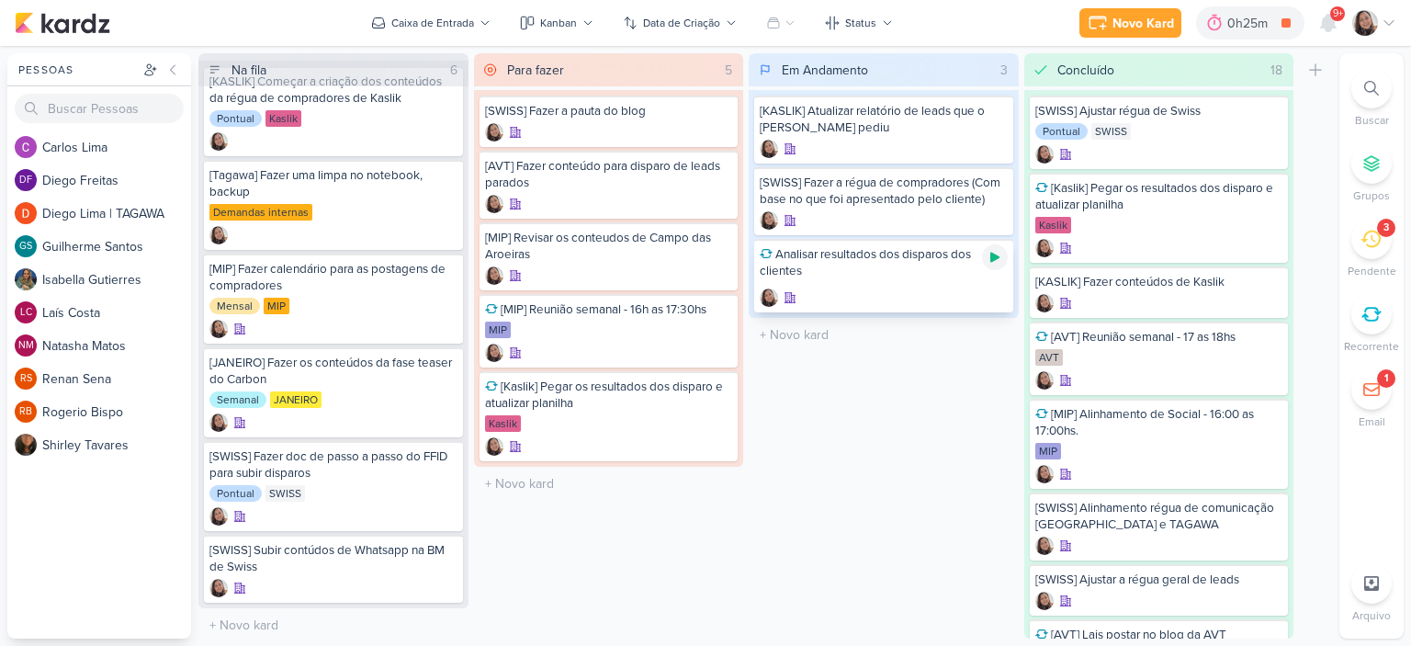
click at [994, 264] on div at bounding box center [995, 257] width 26 height 26
